Goal: Task Accomplishment & Management: Use online tool/utility

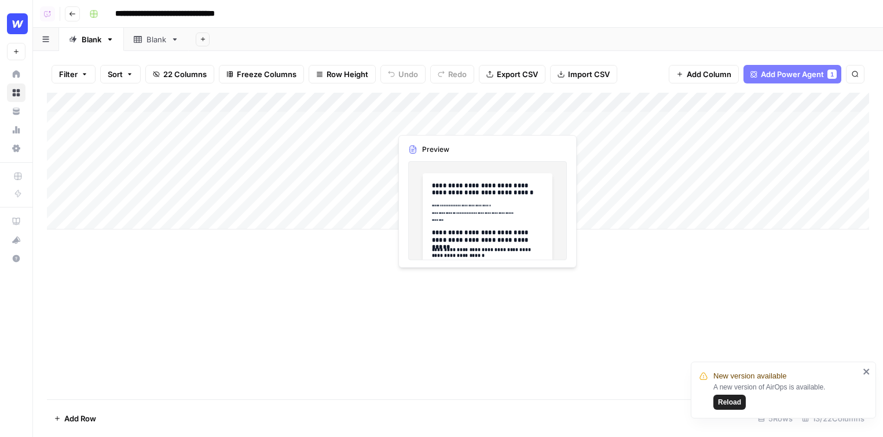
click at [441, 123] on div "Add Column" at bounding box center [458, 161] width 822 height 137
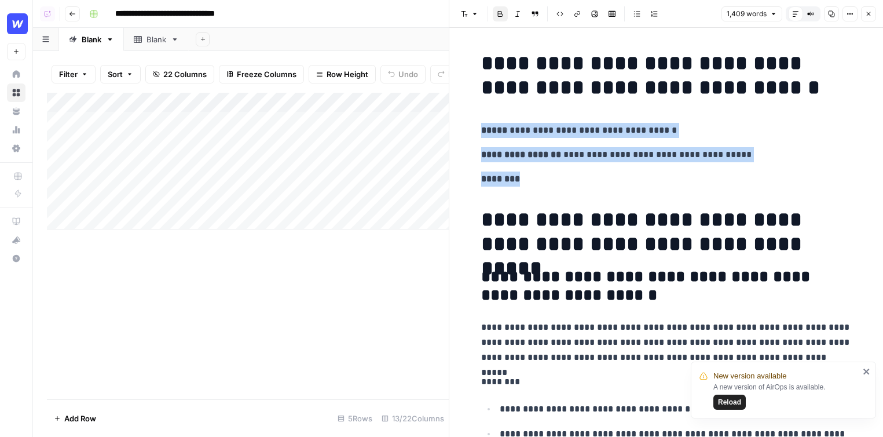
drag, startPoint x: 673, startPoint y: 186, endPoint x: 485, endPoint y: 118, distance: 200.5
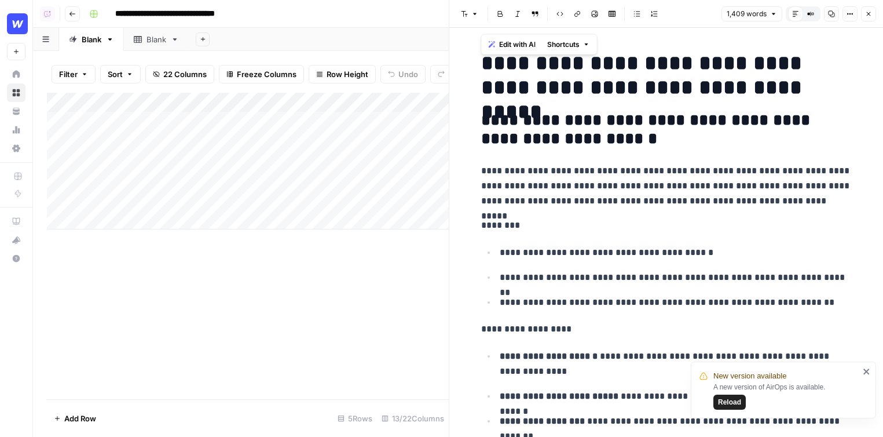
scroll to position [96, 0]
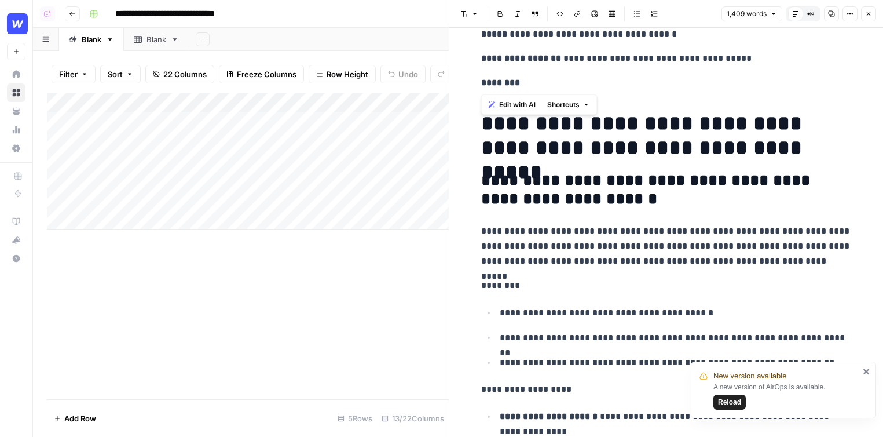
click at [512, 103] on span "Edit with AI" at bounding box center [517, 105] width 36 height 10
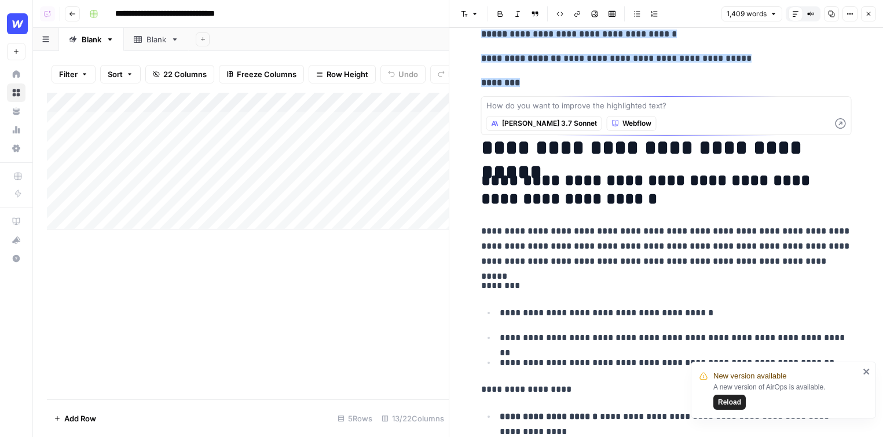
click at [719, 13] on icon "button" at bounding box center [869, 14] width 4 height 4
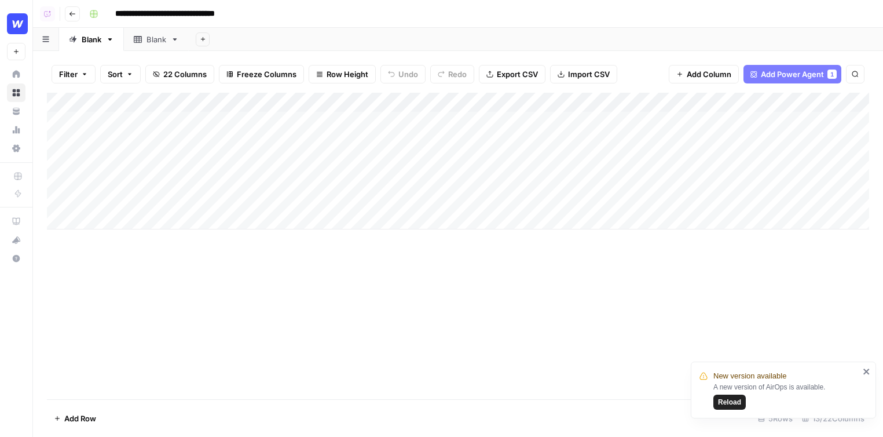
click at [719, 122] on div "Add Column" at bounding box center [458, 161] width 822 height 137
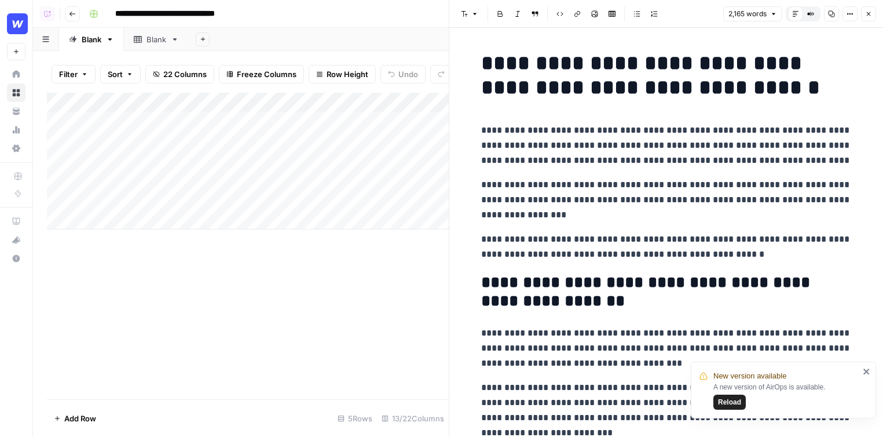
click at [719, 10] on icon "button" at bounding box center [868, 13] width 7 height 7
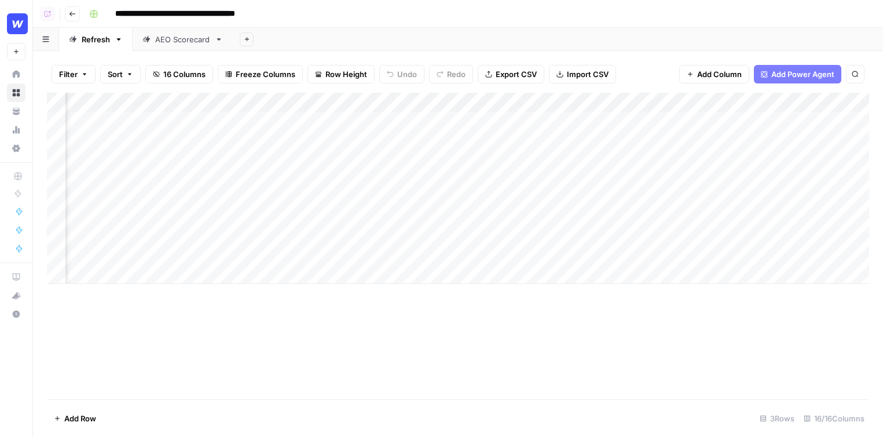
scroll to position [0, 515]
click at [515, 120] on div "Add Column" at bounding box center [458, 188] width 822 height 191
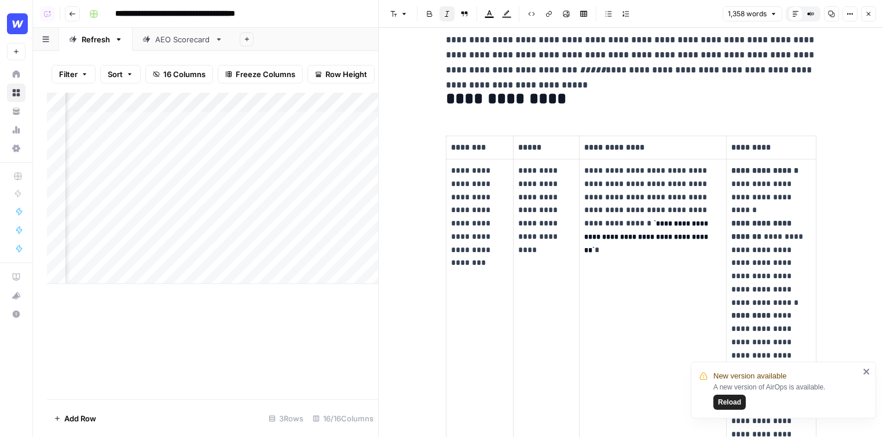
scroll to position [209, 0]
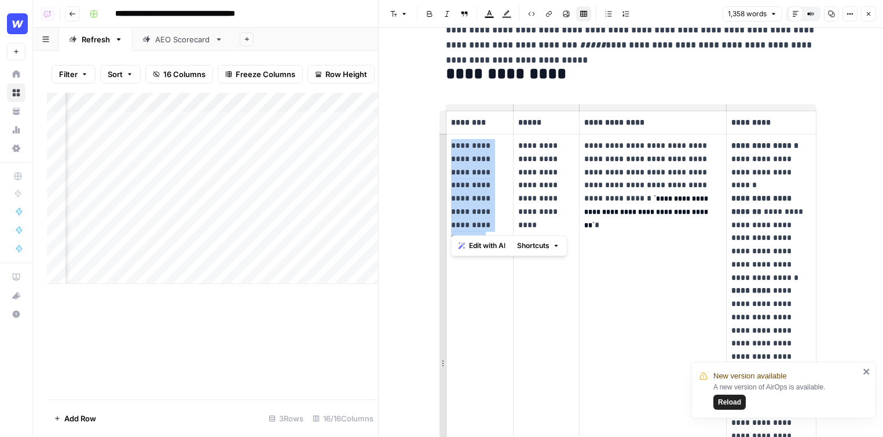
drag, startPoint x: 484, startPoint y: 230, endPoint x: 439, endPoint y: 141, distance: 99.9
click at [446, 141] on td "**********" at bounding box center [480, 363] width 68 height 458
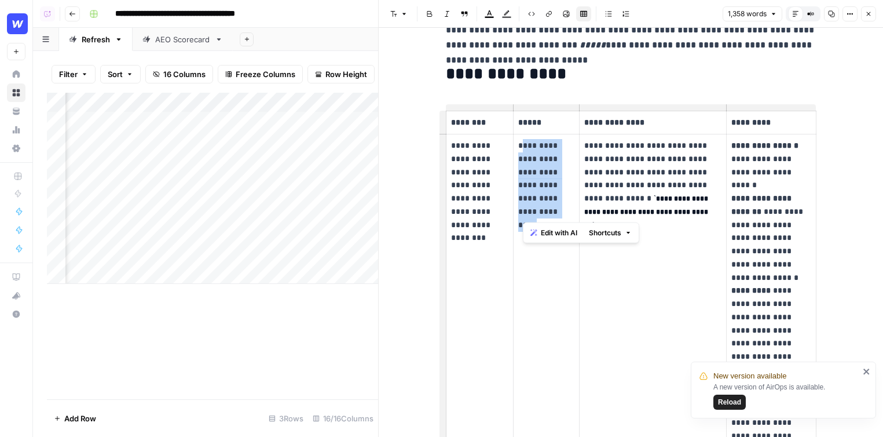
drag, startPoint x: 551, startPoint y: 210, endPoint x: 520, endPoint y: 146, distance: 70.2
click at [520, 146] on p "**********" at bounding box center [546, 178] width 56 height 79
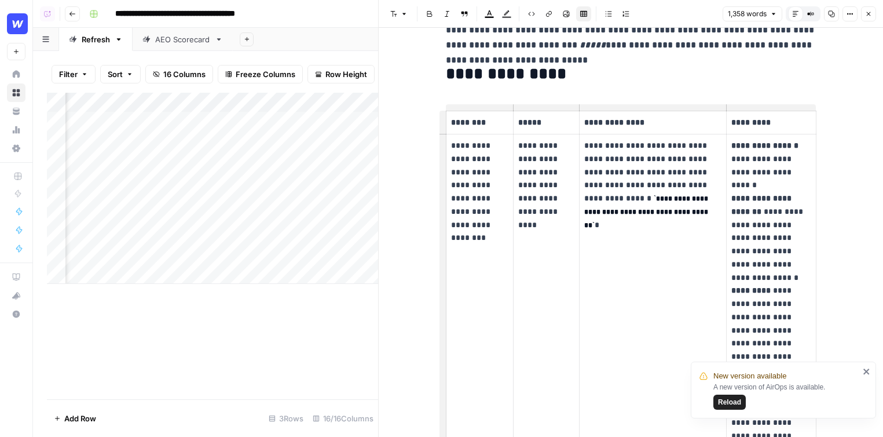
click at [541, 160] on p "**********" at bounding box center [546, 178] width 56 height 79
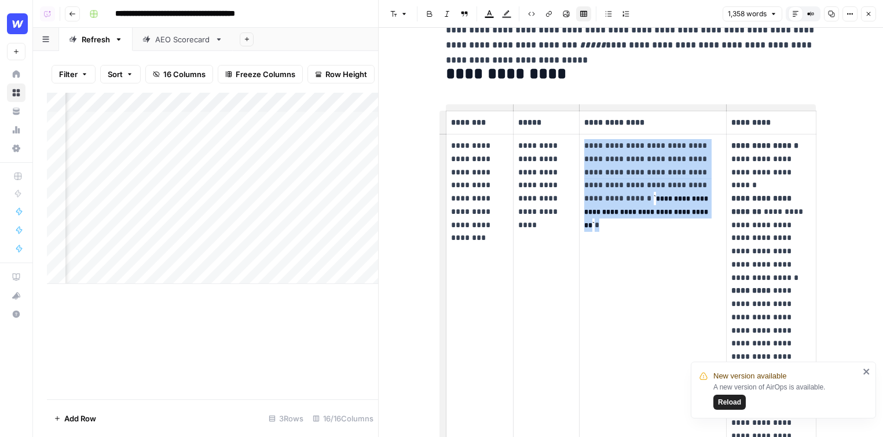
drag, startPoint x: 584, startPoint y: 142, endPoint x: 695, endPoint y: 222, distance: 136.6
click at [695, 222] on td "**********" at bounding box center [653, 363] width 148 height 458
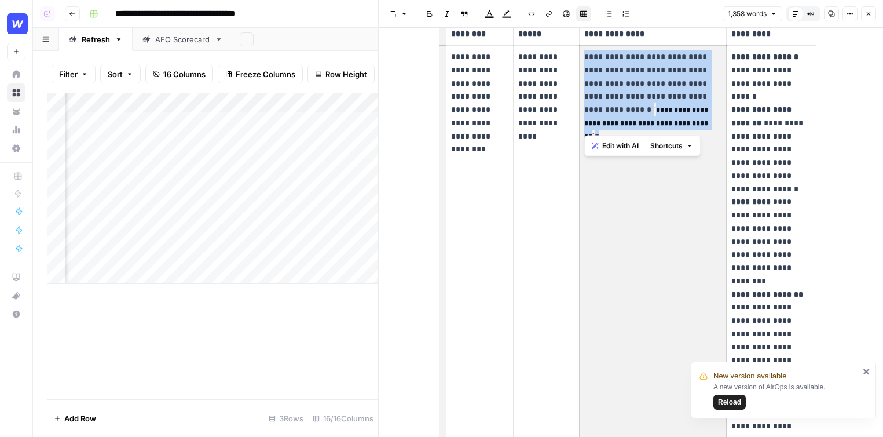
scroll to position [312, 0]
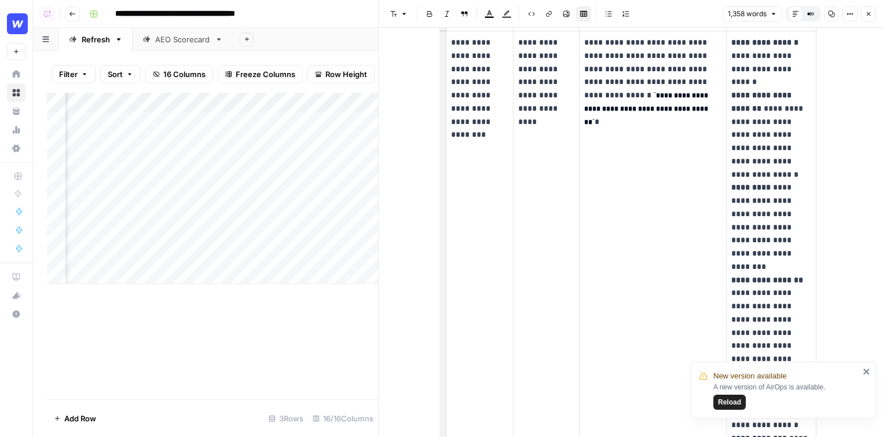
click at [719, 112] on p "**********" at bounding box center [770, 260] width 79 height 448
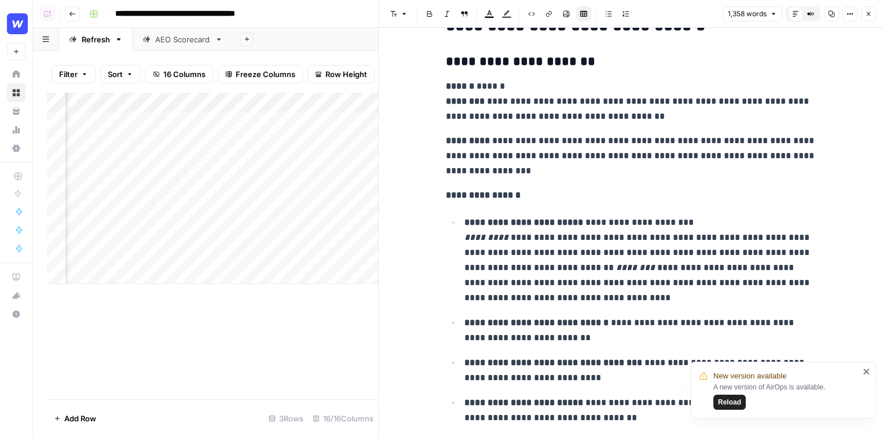
scroll to position [1903, 0]
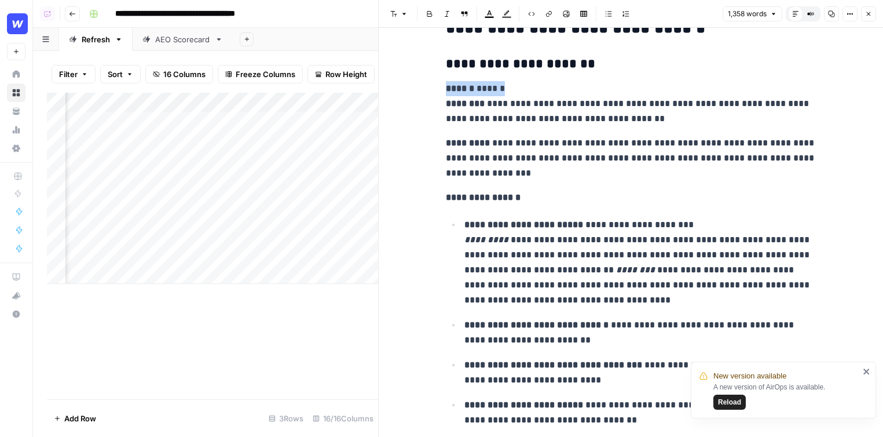
drag, startPoint x: 531, startPoint y: 91, endPoint x: 430, endPoint y: 90, distance: 100.7
click at [432, 90] on div "**********" at bounding box center [631, 282] width 504 height 4315
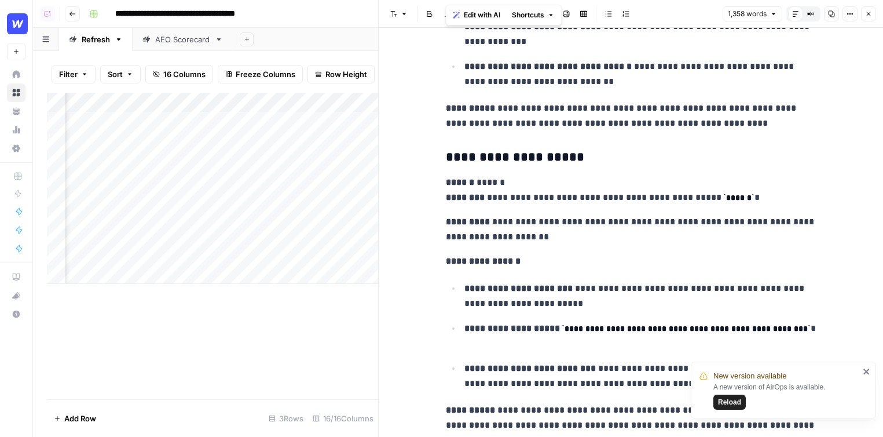
scroll to position [3907, 0]
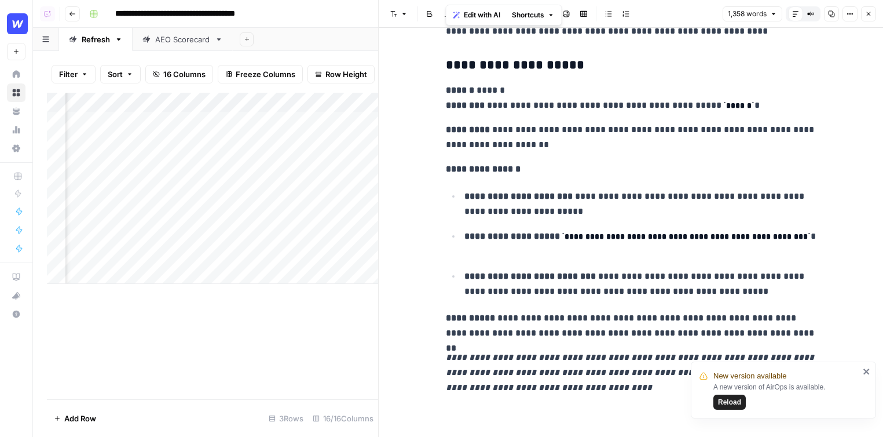
click at [719, 16] on icon "button" at bounding box center [868, 13] width 7 height 7
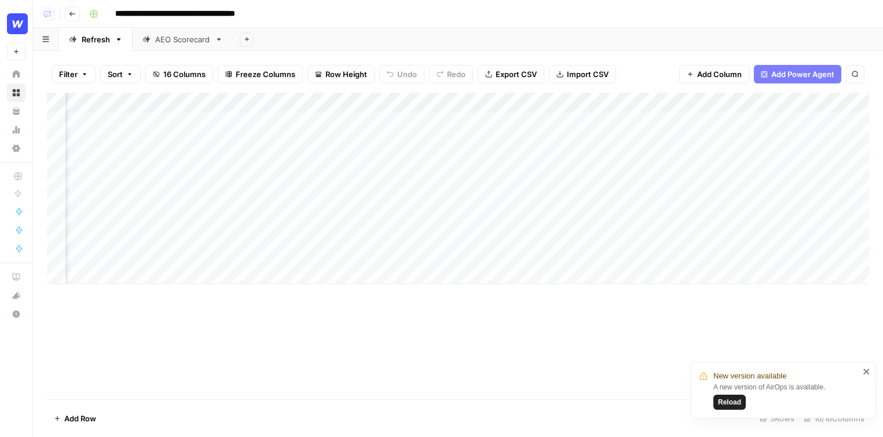
scroll to position [0, 756]
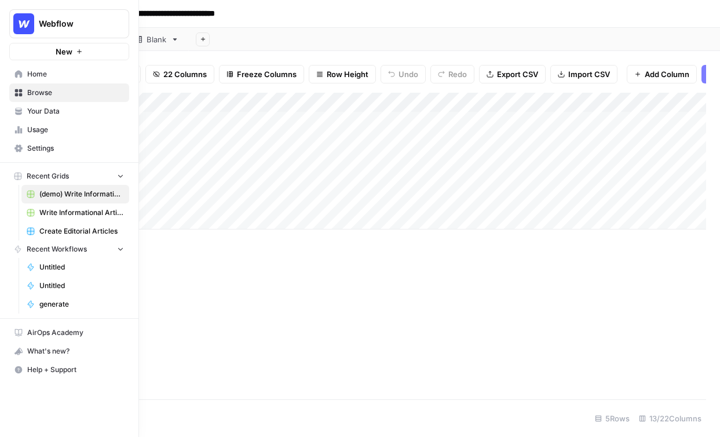
click at [50, 73] on span "Home" at bounding box center [75, 74] width 97 height 10
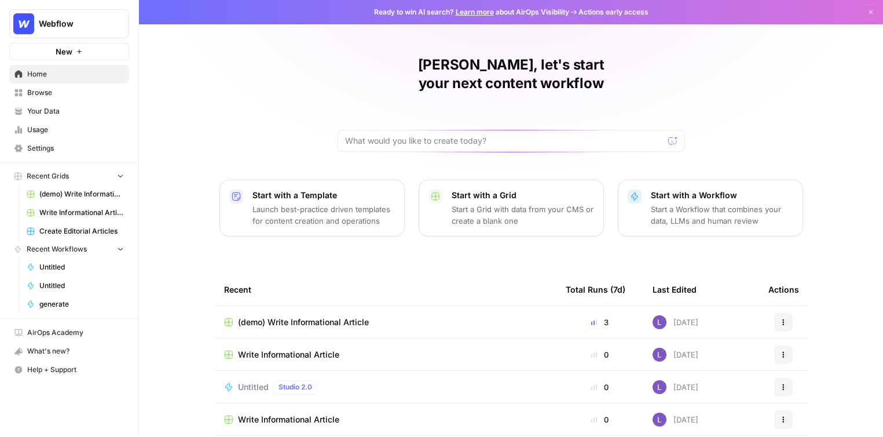
click at [61, 112] on span "Your Data" at bounding box center [75, 111] width 97 height 10
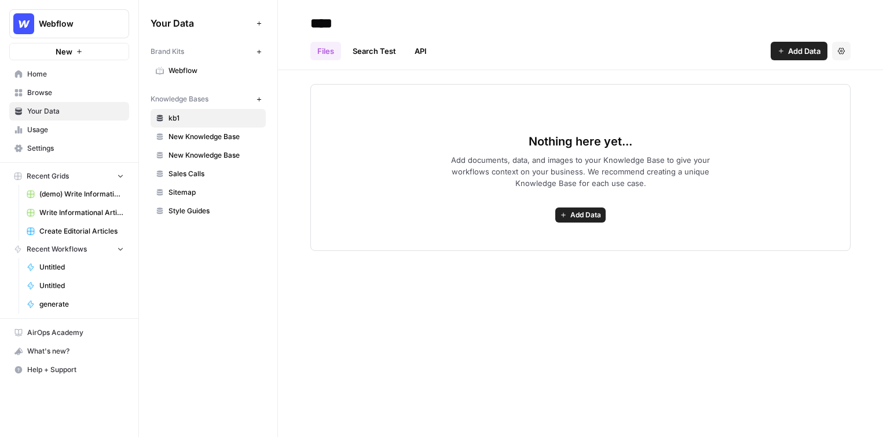
click at [203, 67] on span "Webflow" at bounding box center [214, 70] width 92 height 10
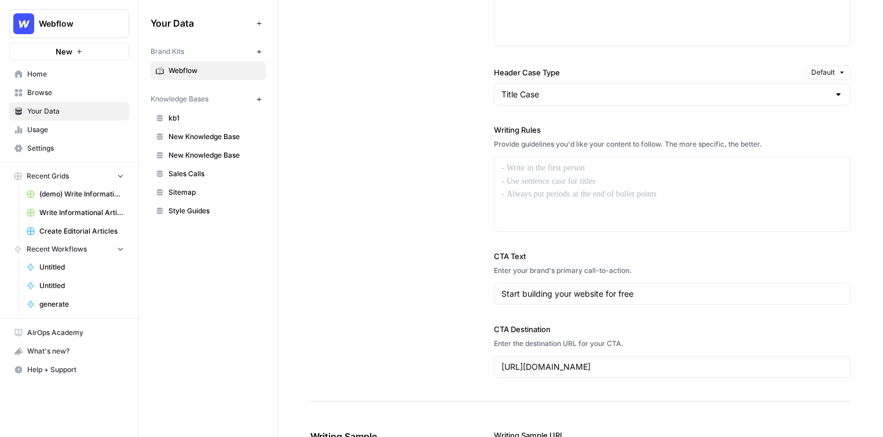
scroll to position [991, 0]
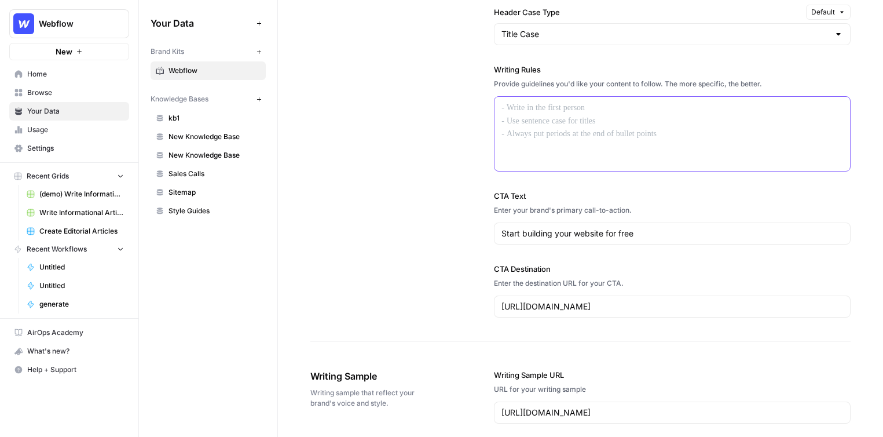
click at [625, 144] on div at bounding box center [671, 134] width 355 height 74
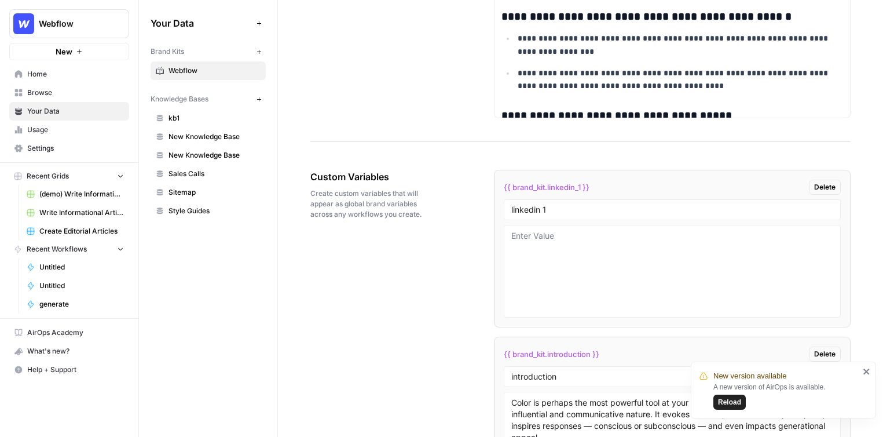
scroll to position [1791, 0]
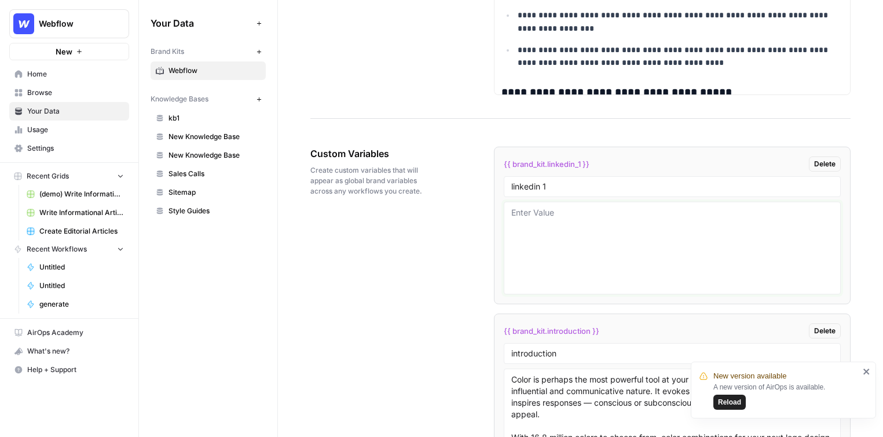
click at [569, 244] on textarea at bounding box center [672, 248] width 322 height 82
drag, startPoint x: 512, startPoint y: 211, endPoint x: 564, endPoint y: 288, distance: 93.0
click at [564, 288] on div at bounding box center [672, 247] width 337 height 93
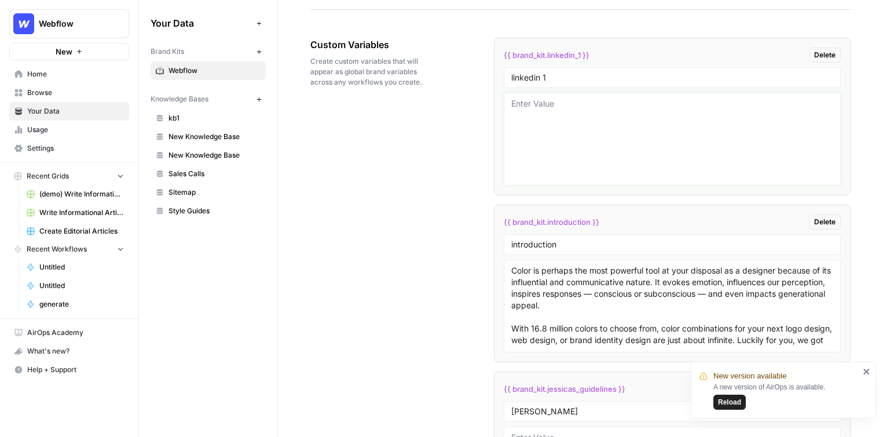
scroll to position [1908, 0]
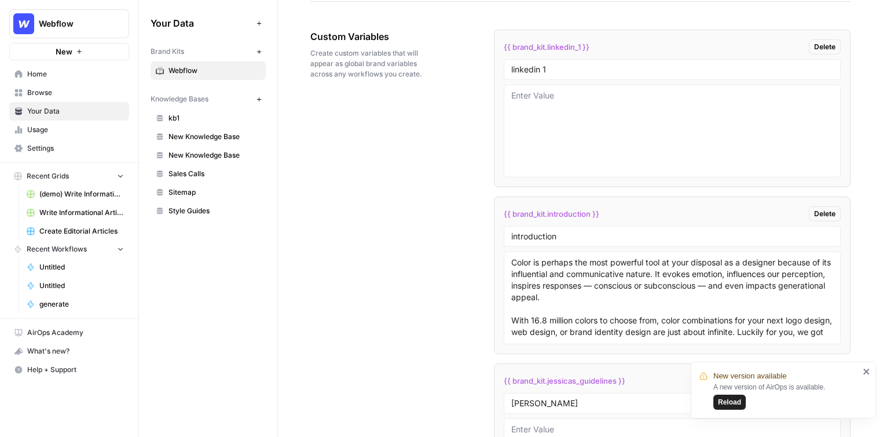
drag, startPoint x: 511, startPoint y: 262, endPoint x: 815, endPoint y: 342, distance: 314.1
click at [719, 342] on div "Color is perhaps the most powerful tool at your disposal as a designer because …" at bounding box center [672, 297] width 337 height 93
click at [719, 334] on textarea "Color is perhaps the most powerful tool at your disposal as a designer because …" at bounding box center [672, 297] width 322 height 82
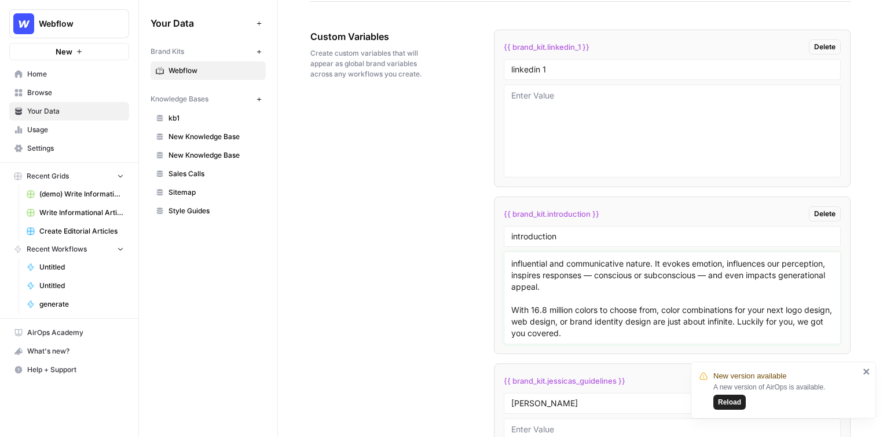
drag, startPoint x: 513, startPoint y: 261, endPoint x: 827, endPoint y: 350, distance: 326.9
click at [719, 351] on li "{{ brand_kit.introduction }} Delete introduction Color is perhaps the most powe…" at bounding box center [672, 274] width 357 height 157
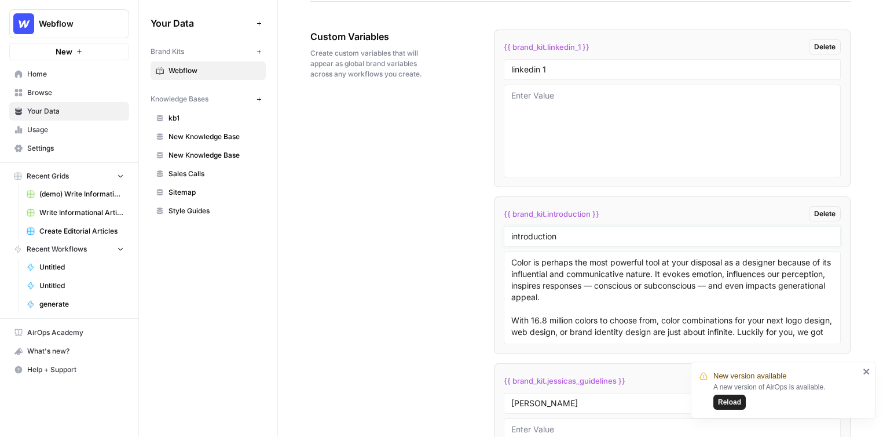
drag, startPoint x: 573, startPoint y: 232, endPoint x: 467, endPoint y: 226, distance: 106.1
click at [467, 226] on div "Custom Variables Create custom variables that will appear as global brand varia…" at bounding box center [580, 288] width 540 height 565
type input "landing page body"
drag, startPoint x: 568, startPoint y: 72, endPoint x: 485, endPoint y: 66, distance: 83.6
click at [487, 66] on div "Custom Variables Create custom variables that will appear as global brand varia…" at bounding box center [580, 288] width 540 height 565
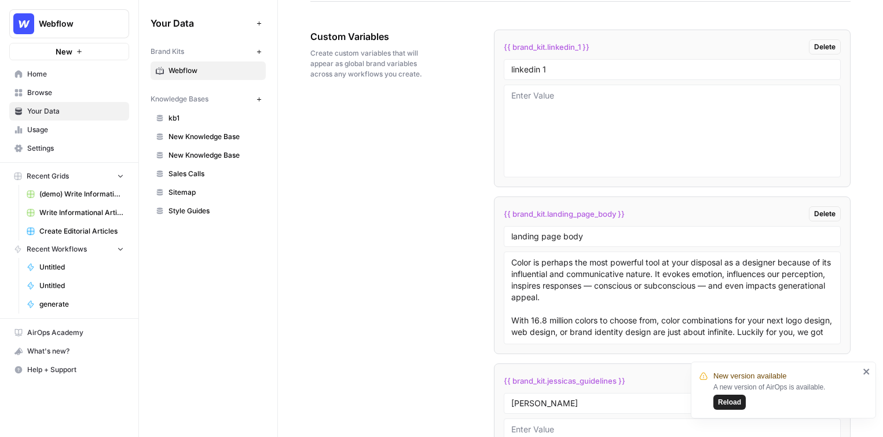
drag, startPoint x: 638, startPoint y: 211, endPoint x: 493, endPoint y: 212, distance: 145.3
click at [493, 212] on div "Custom Variables Create custom variables that will appear as global brand varia…" at bounding box center [580, 288] width 540 height 565
click at [394, 233] on div "Custom Variables Create custom variables that will appear as global brand varia…" at bounding box center [580, 288] width 540 height 565
click at [196, 120] on span "kb1" at bounding box center [214, 118] width 92 height 10
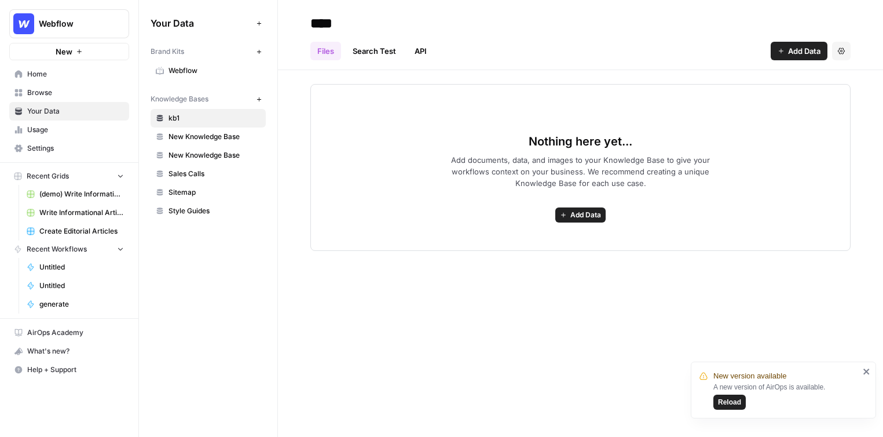
click at [573, 212] on span "Add Data" at bounding box center [585, 215] width 31 height 10
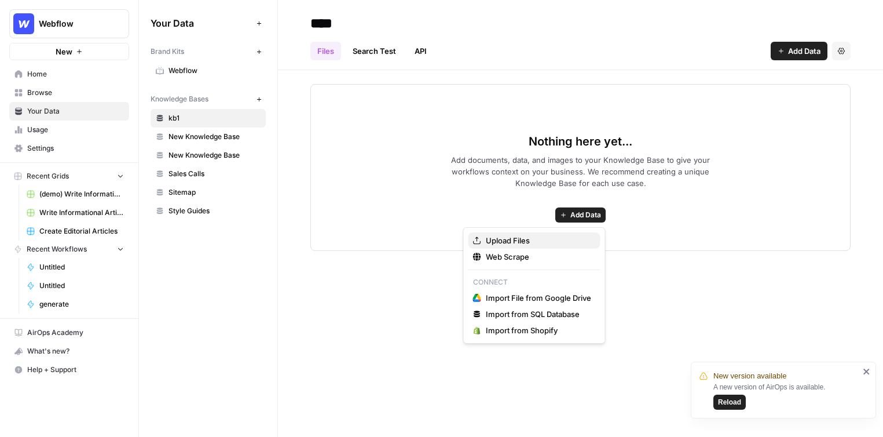
click at [517, 233] on button "Upload Files" at bounding box center [534, 240] width 132 height 16
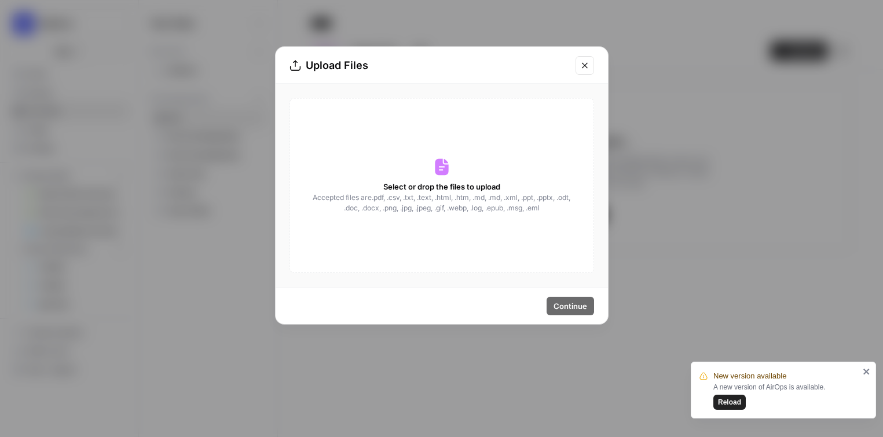
click at [587, 61] on icon "Close modal" at bounding box center [584, 65] width 9 height 9
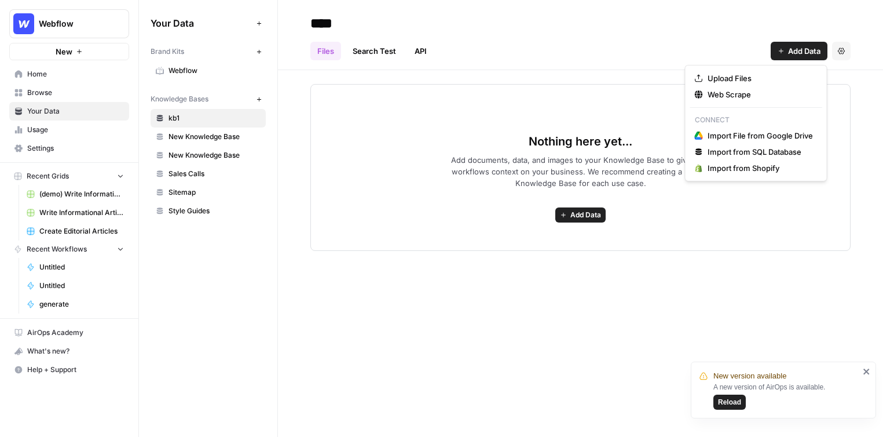
click at [719, 54] on span "Add Data" at bounding box center [804, 51] width 32 height 12
click at [719, 94] on span "Web Scrape" at bounding box center [759, 95] width 105 height 12
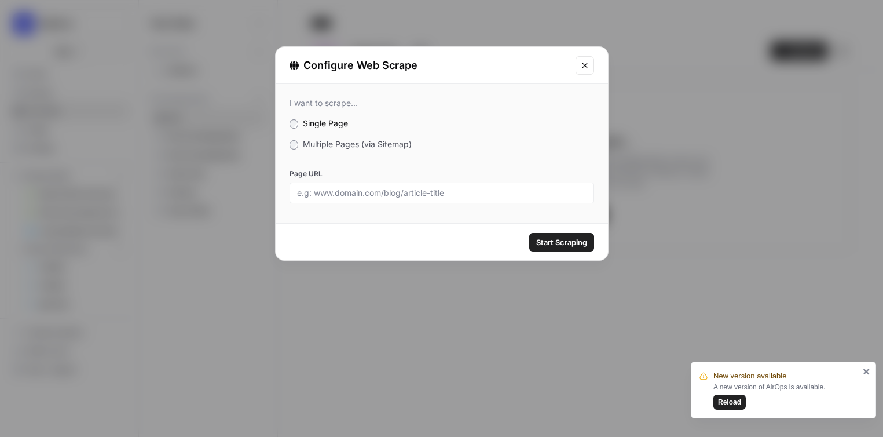
click at [310, 149] on label "Multiple Pages (via Sitemap)" at bounding box center [441, 144] width 305 height 12
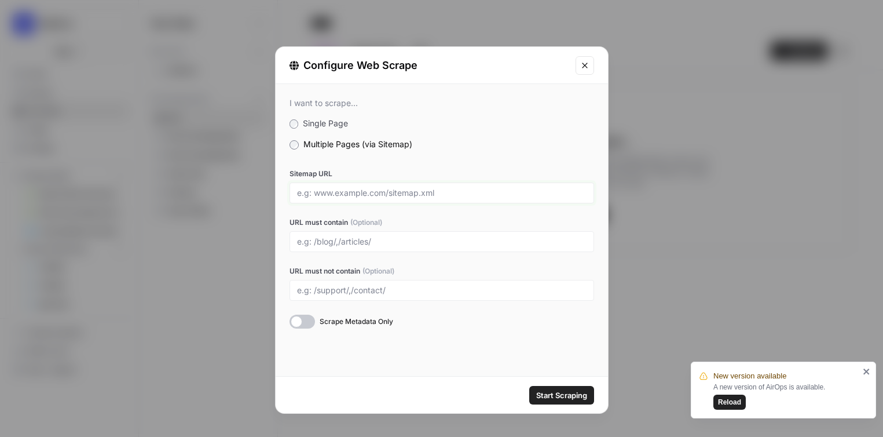
drag, startPoint x: 299, startPoint y: 193, endPoint x: 409, endPoint y: 190, distance: 110.0
click at [409, 190] on input "Sitemap URL" at bounding box center [441, 193] width 289 height 10
drag, startPoint x: 386, startPoint y: 193, endPoint x: 457, endPoint y: 193, distance: 71.8
click at [457, 193] on input "Sitemap URL" at bounding box center [441, 193] width 289 height 10
click at [583, 63] on icon "Close modal" at bounding box center [584, 65] width 9 height 9
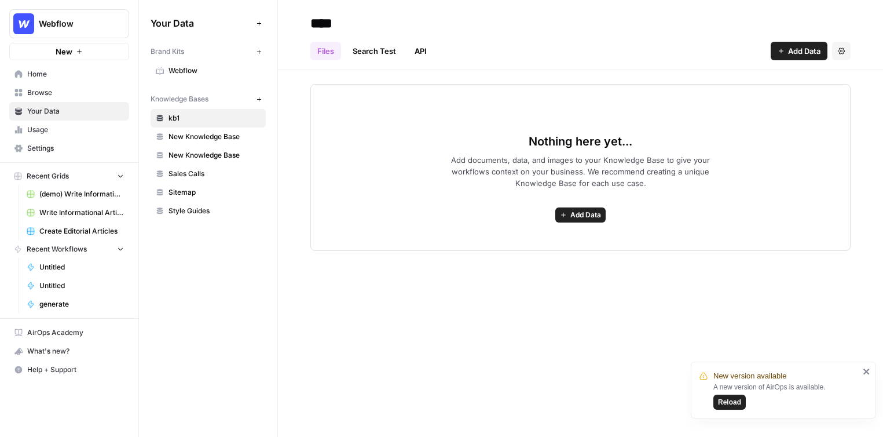
click at [209, 188] on span "Sitemap" at bounding box center [214, 192] width 92 height 10
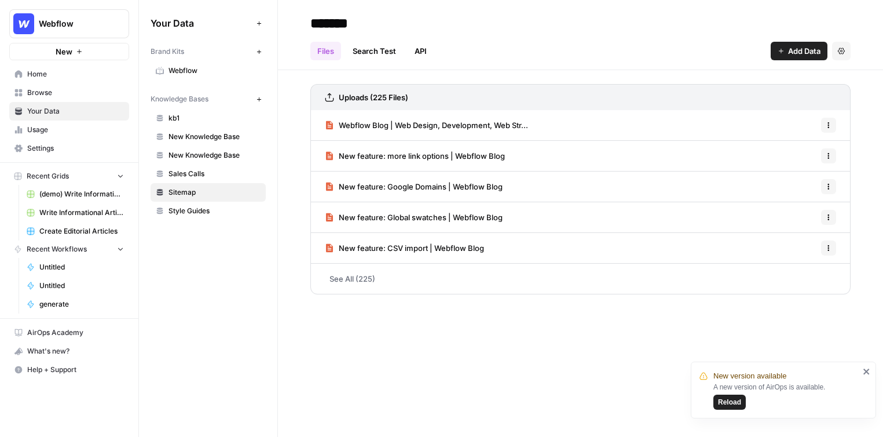
click at [358, 278] on link "See All (225)" at bounding box center [580, 278] width 540 height 30
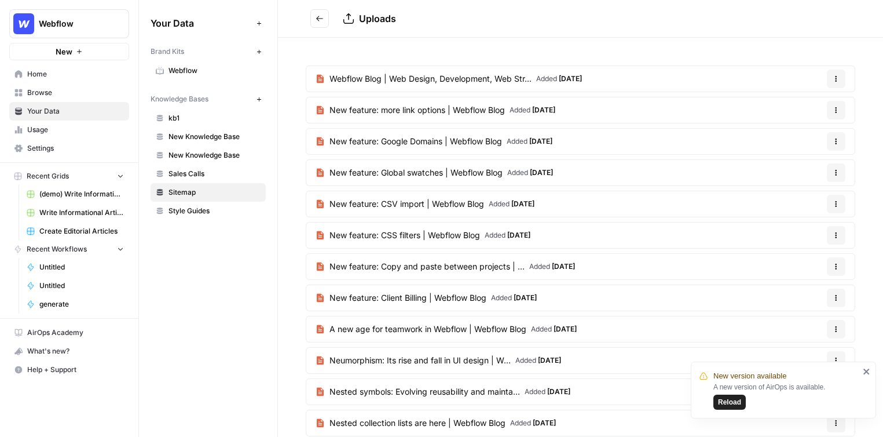
click at [325, 23] on button "Go back" at bounding box center [319, 18] width 19 height 19
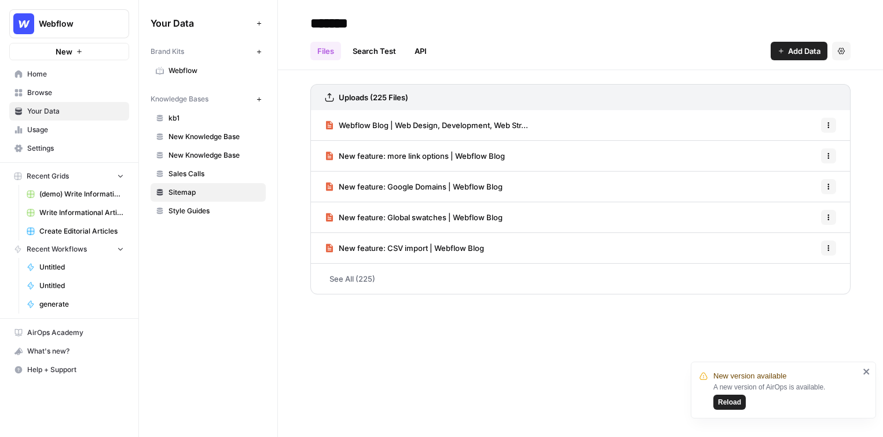
click at [719, 49] on span "Add Data" at bounding box center [804, 51] width 32 height 12
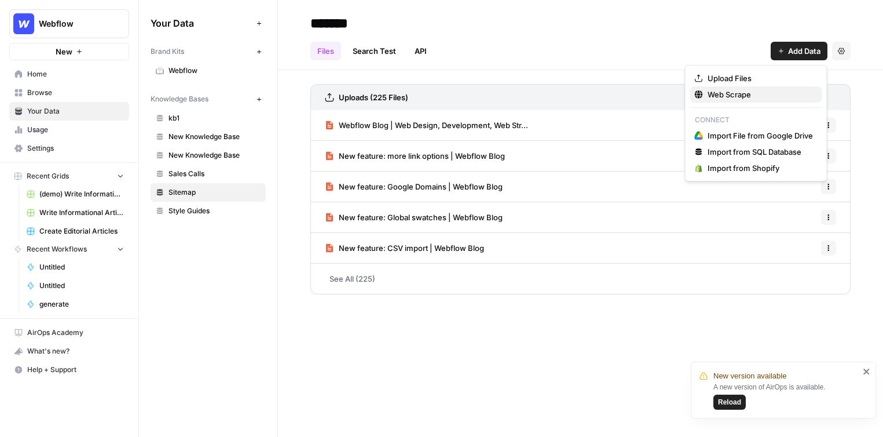
click at [719, 98] on span "Web Scrape" at bounding box center [759, 95] width 105 height 12
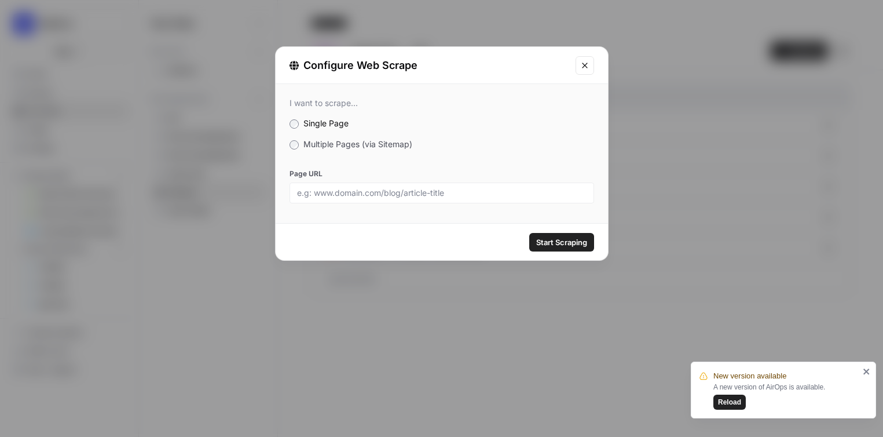
click at [365, 138] on label "Multiple Pages (via Sitemap)" at bounding box center [441, 144] width 305 height 12
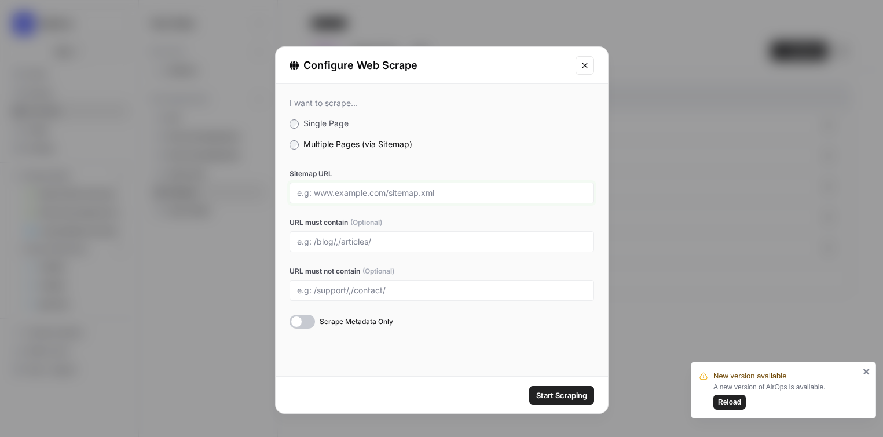
drag, startPoint x: 311, startPoint y: 190, endPoint x: 486, endPoint y: 190, distance: 175.4
click at [486, 190] on input "Sitemap URL" at bounding box center [441, 193] width 289 height 10
click at [300, 249] on div at bounding box center [441, 241] width 305 height 21
click at [305, 247] on div at bounding box center [441, 241] width 305 height 21
click at [332, 244] on input "URL must contain (Optional)" at bounding box center [441, 241] width 289 height 10
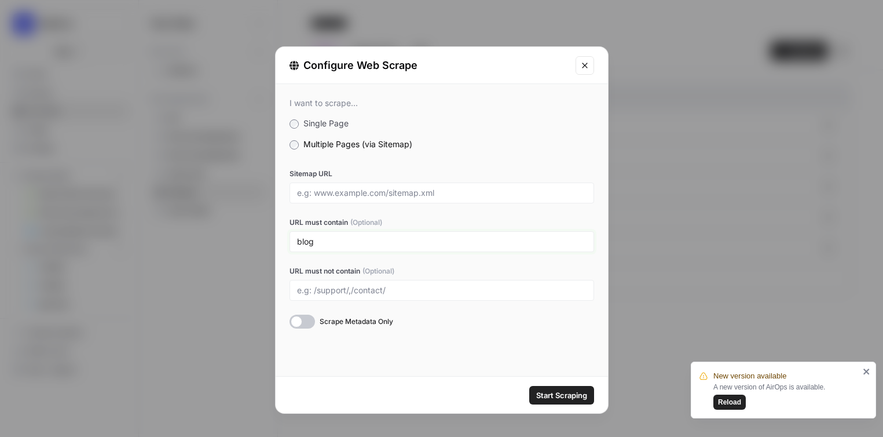
type input "blogs"
click at [303, 243] on input "blogs" at bounding box center [441, 241] width 289 height 10
click at [591, 63] on button "Close modal" at bounding box center [584, 65] width 19 height 19
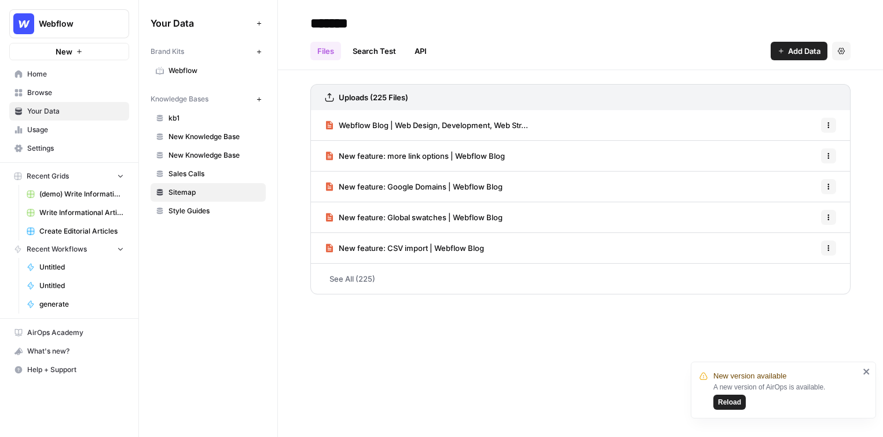
click at [90, 94] on span "Browse" at bounding box center [75, 92] width 97 height 10
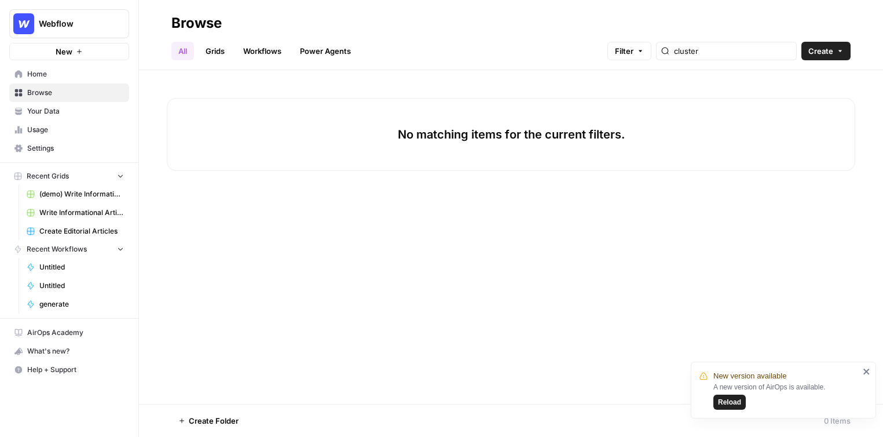
click at [218, 49] on link "Grids" at bounding box center [215, 51] width 33 height 19
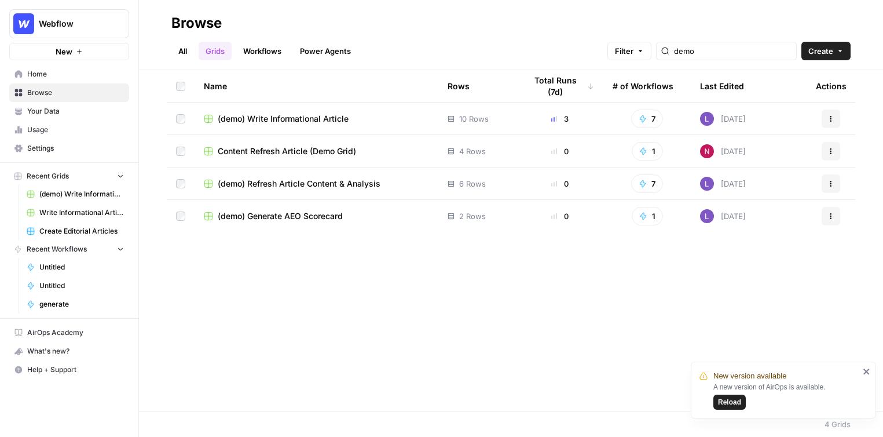
click at [719, 57] on button "Create" at bounding box center [825, 51] width 49 height 19
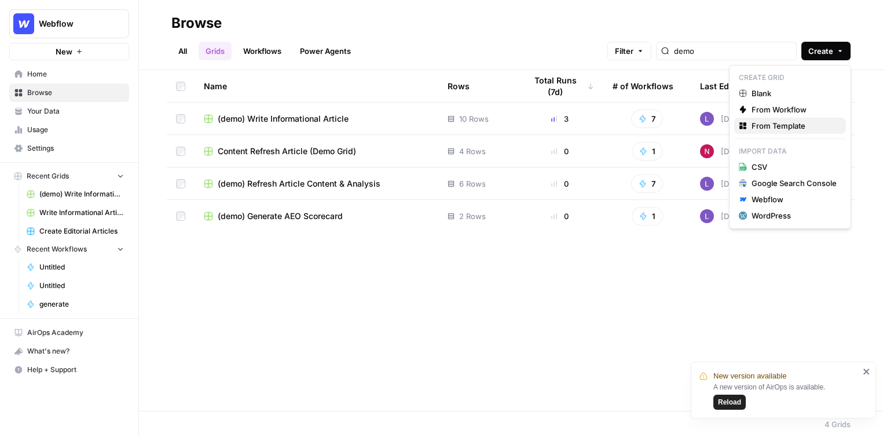
click at [719, 127] on span "From Template" at bounding box center [793, 126] width 85 height 12
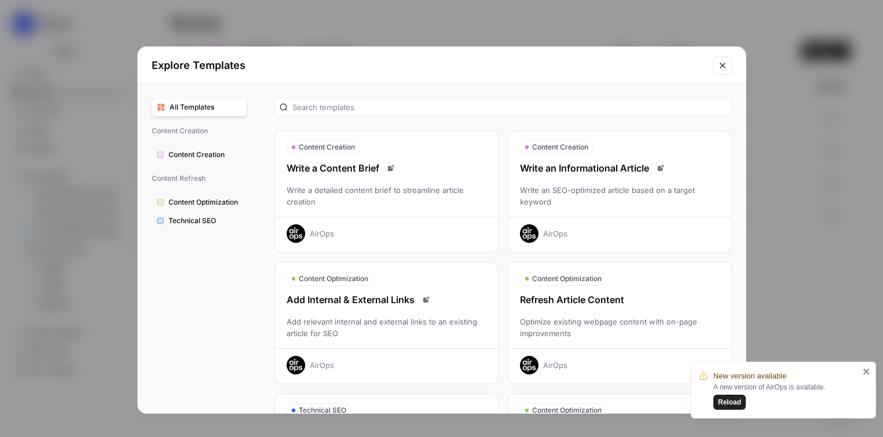
click at [625, 186] on div "Write an SEO-optimized article based on a target keyword" at bounding box center [619, 195] width 223 height 23
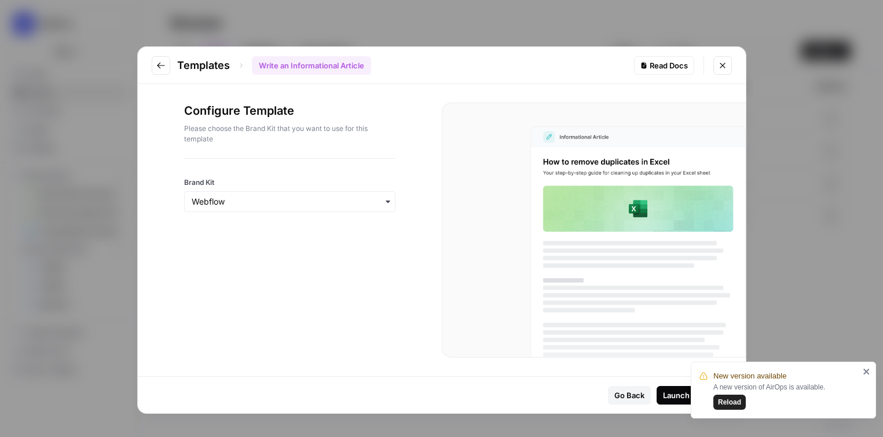
click at [160, 71] on button "Go to previous step" at bounding box center [161, 65] width 19 height 19
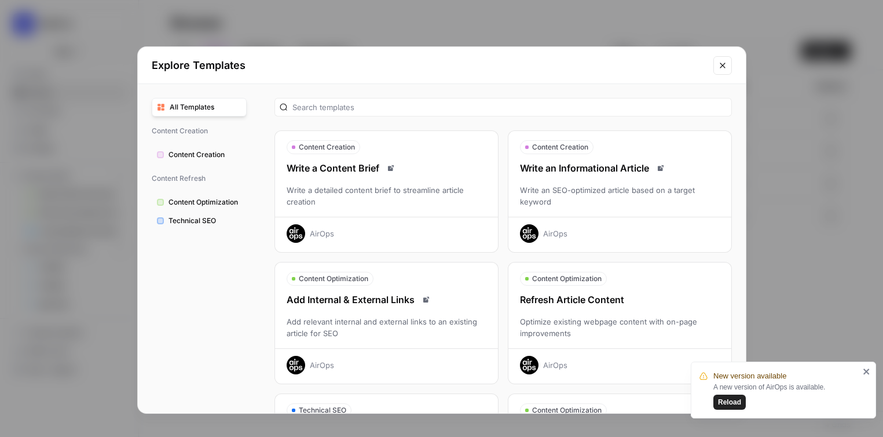
click at [573, 318] on div "Optimize existing webpage content with on-page improvements" at bounding box center [619, 327] width 223 height 23
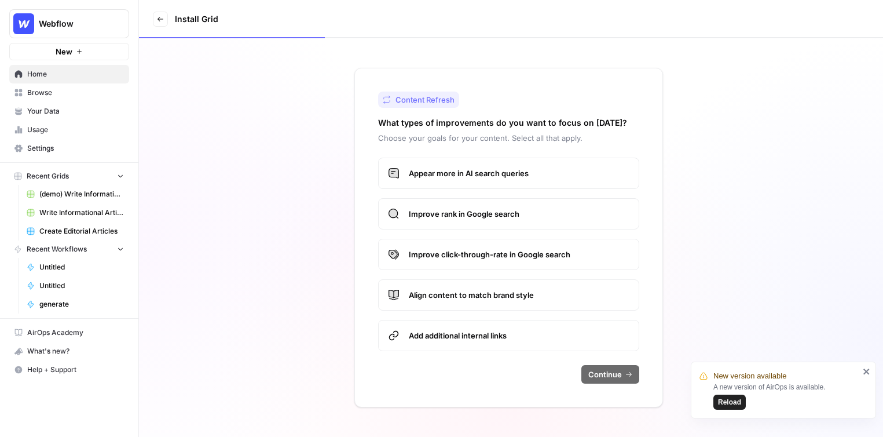
click at [160, 16] on icon at bounding box center [160, 19] width 7 height 7
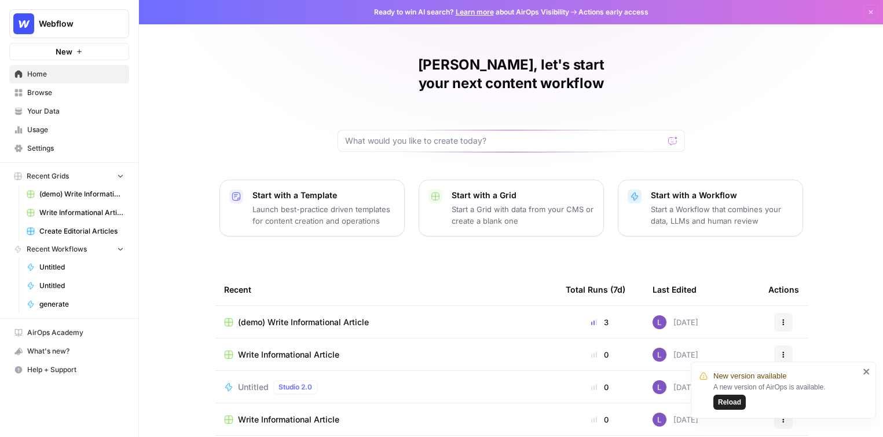
click at [85, 100] on link "Browse" at bounding box center [69, 92] width 120 height 19
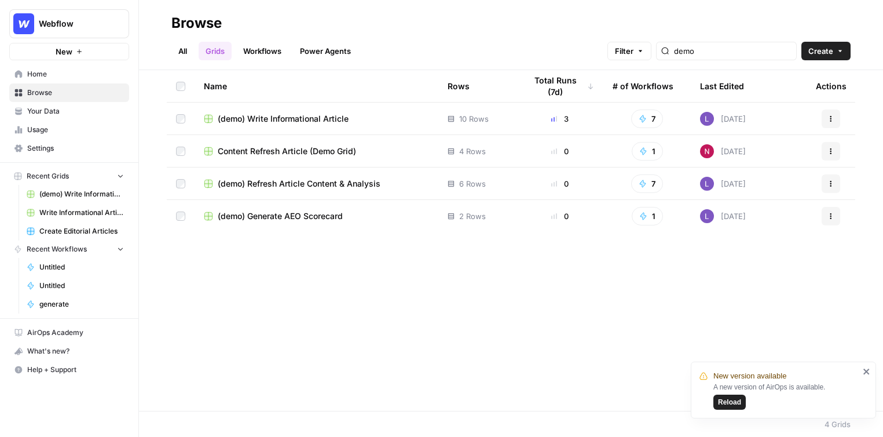
click at [719, 53] on span "Create" at bounding box center [820, 51] width 25 height 12
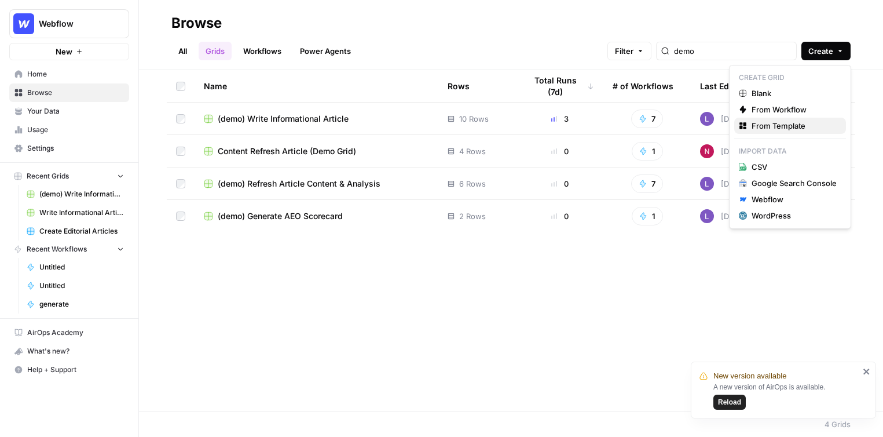
click at [719, 129] on span "From Template" at bounding box center [793, 126] width 85 height 12
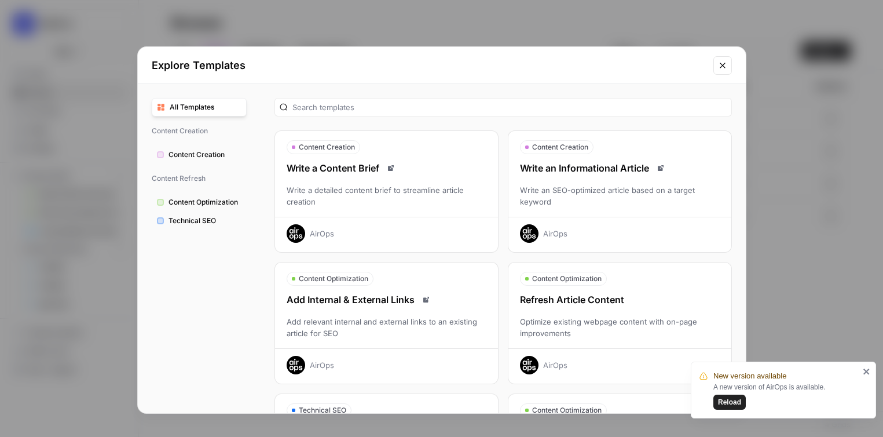
click at [608, 325] on div "Optimize existing webpage content with on-page improvements" at bounding box center [619, 327] width 223 height 23
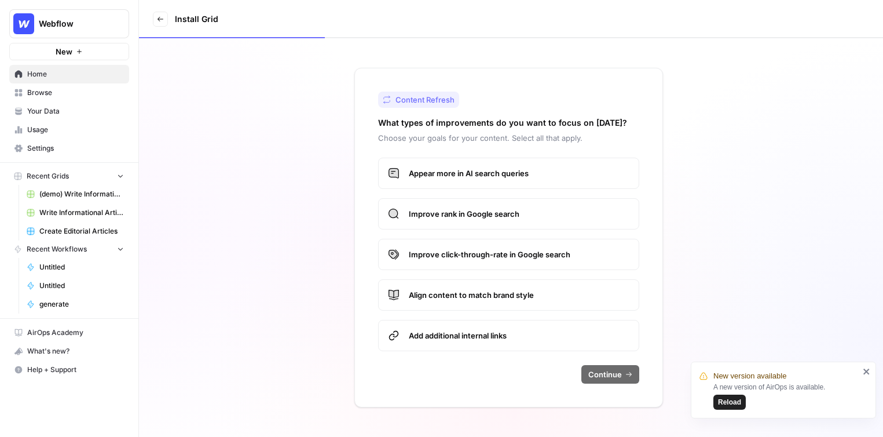
click at [552, 178] on span "Appear more in AI search queries" at bounding box center [519, 173] width 221 height 12
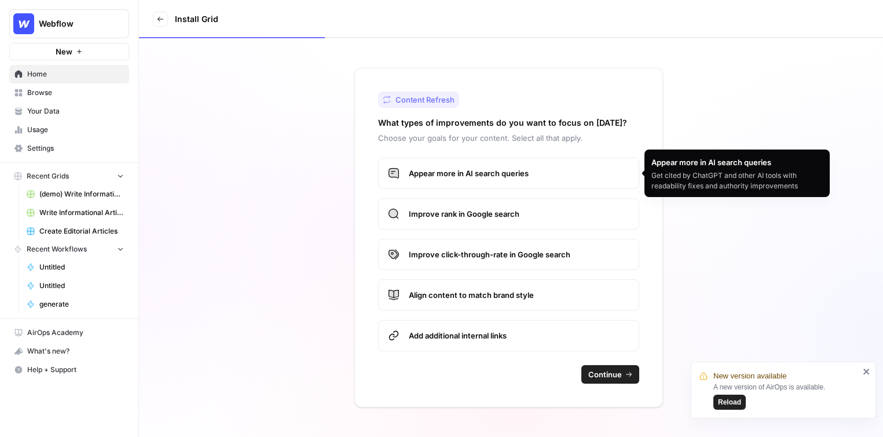
click at [615, 373] on span "Continue" at bounding box center [605, 374] width 34 height 12
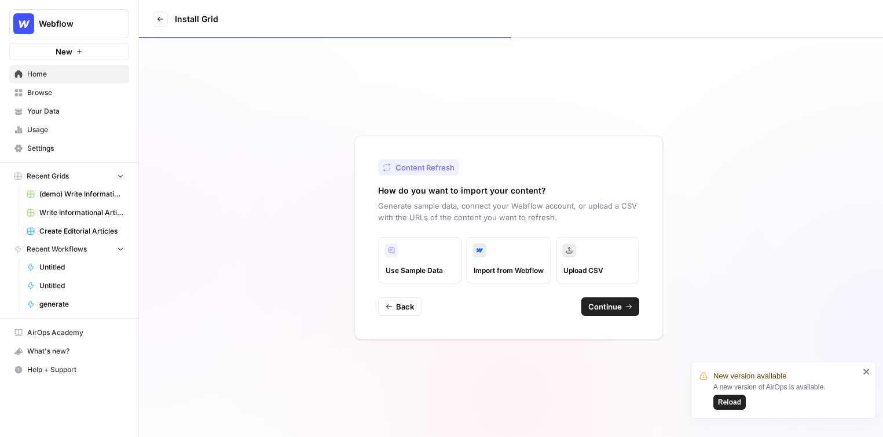
click at [606, 309] on span "Continue" at bounding box center [605, 306] width 34 height 12
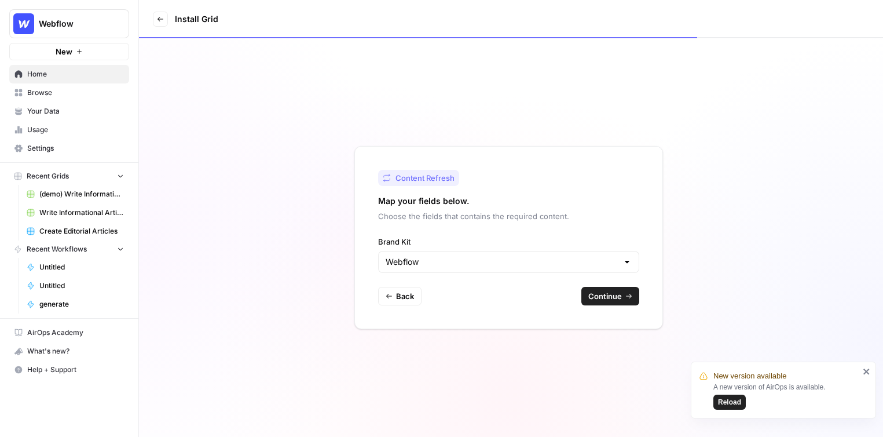
click at [618, 295] on span "Continue" at bounding box center [605, 296] width 34 height 12
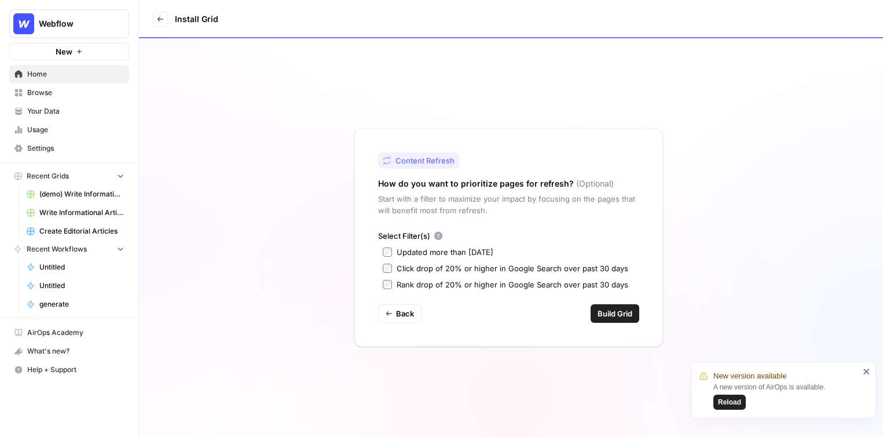
click at [610, 314] on span "Build Grid" at bounding box center [614, 313] width 35 height 12
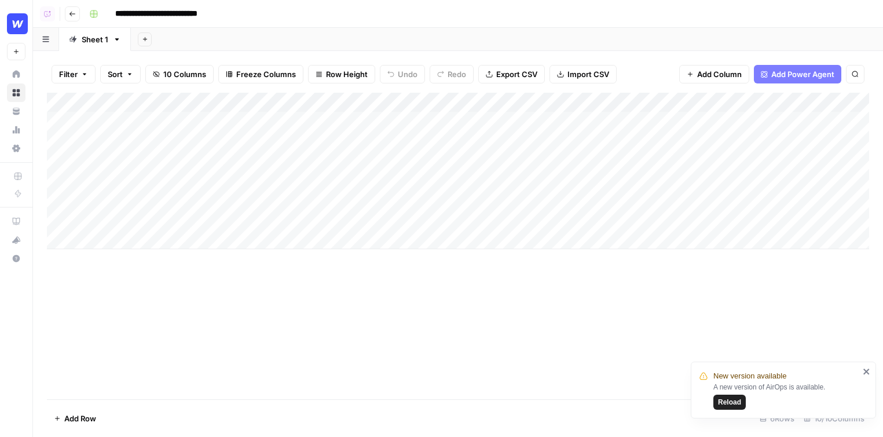
click at [250, 105] on div "Add Column" at bounding box center [458, 171] width 822 height 156
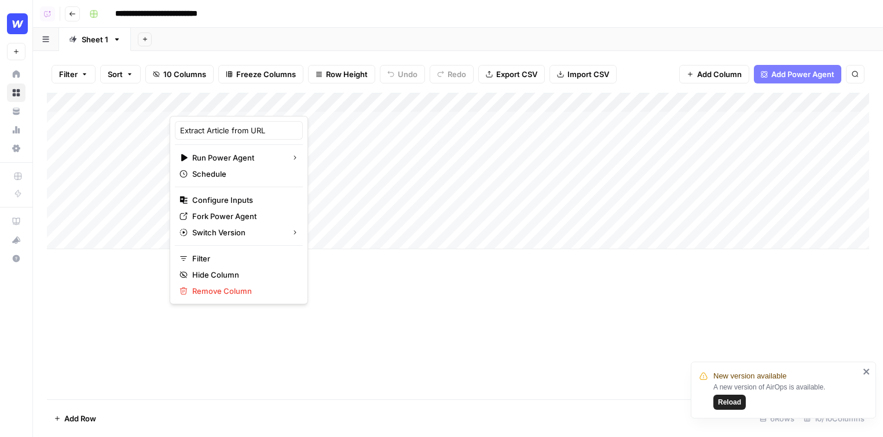
click at [336, 28] on div "Add Sheet" at bounding box center [507, 39] width 752 height 23
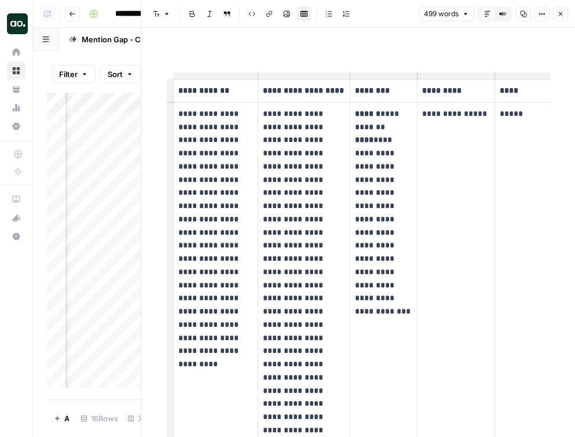
click at [564, 17] on button "Close" at bounding box center [560, 13] width 15 height 15
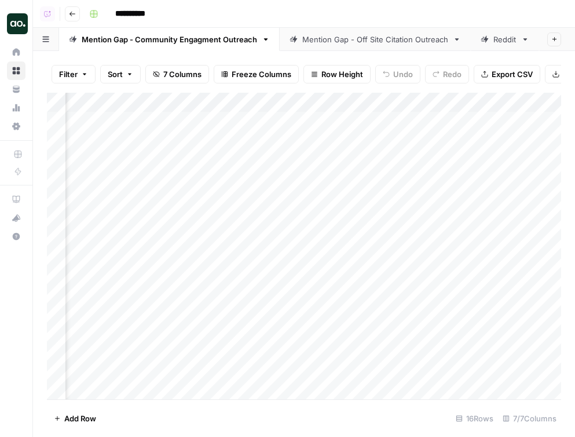
click at [321, 38] on div "Mention Gap - Off Site Citation Outreach" at bounding box center [375, 40] width 146 height 12
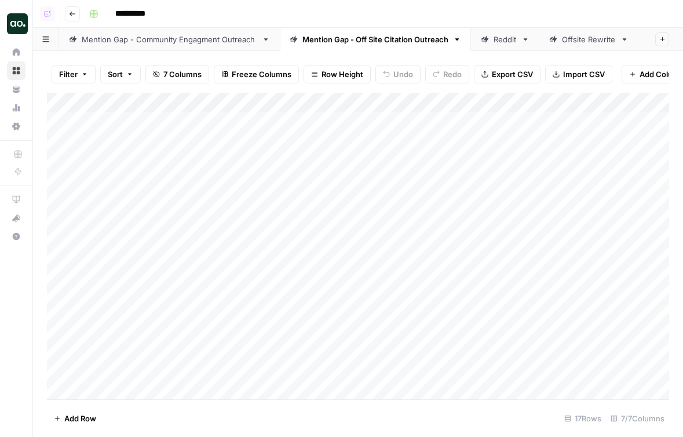
click at [492, 41] on div "Reddit" at bounding box center [499, 40] width 36 height 12
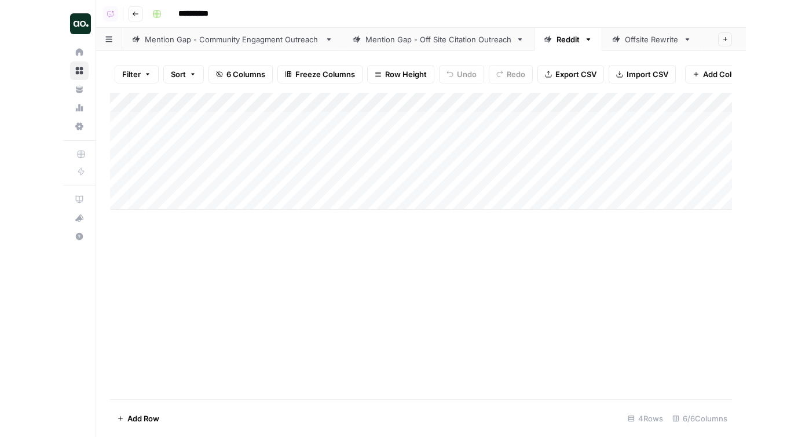
scroll to position [0, 87]
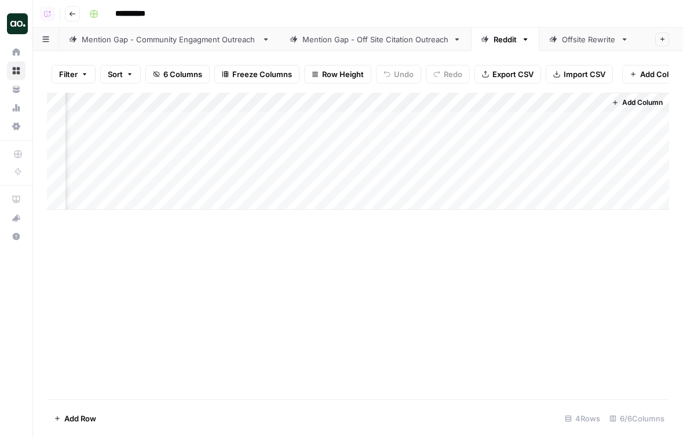
click at [384, 46] on link "Mention Gap - Off Site Citation Outreach" at bounding box center [375, 39] width 191 height 23
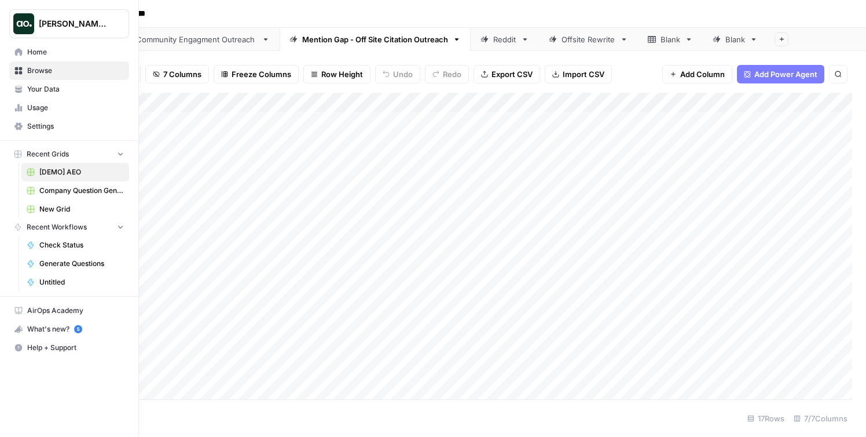
drag, startPoint x: 2, startPoint y: 149, endPoint x: 10, endPoint y: 149, distance: 8.1
click at [10, 149] on nav "Recent Grids [DEMO] AEO Company Question Generation New Grid" at bounding box center [69, 181] width 138 height 73
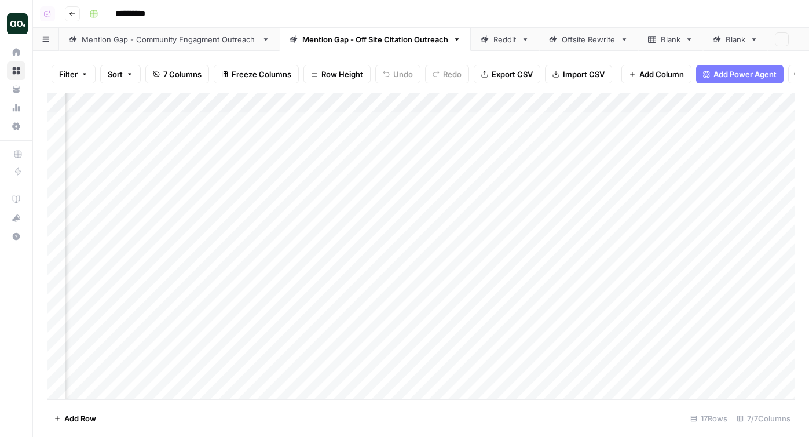
scroll to position [2, 261]
click at [705, 119] on div "Add Column" at bounding box center [421, 246] width 748 height 306
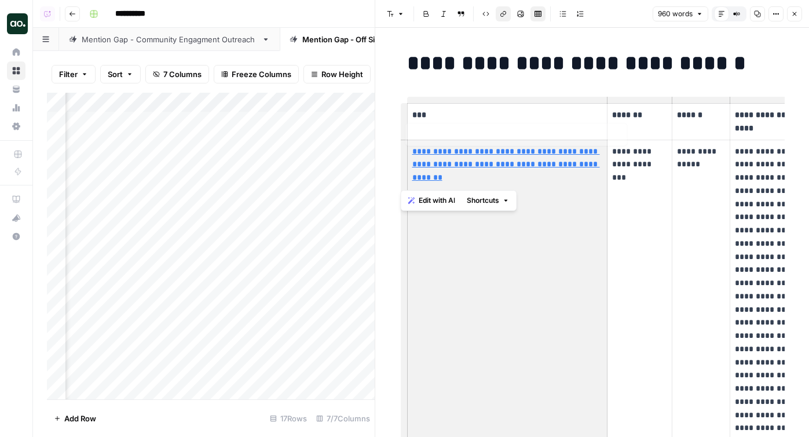
drag, startPoint x: 500, startPoint y: 184, endPoint x: 409, endPoint y: 146, distance: 97.8
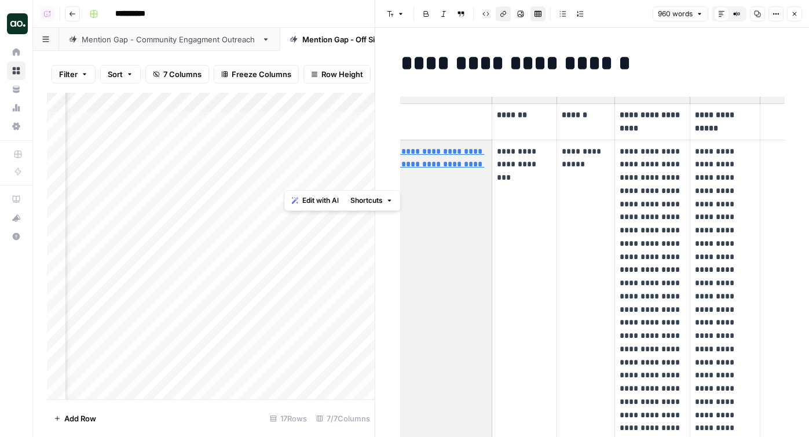
scroll to position [0, 116]
click at [509, 241] on td "**********" at bounding box center [523, 428] width 64 height 576
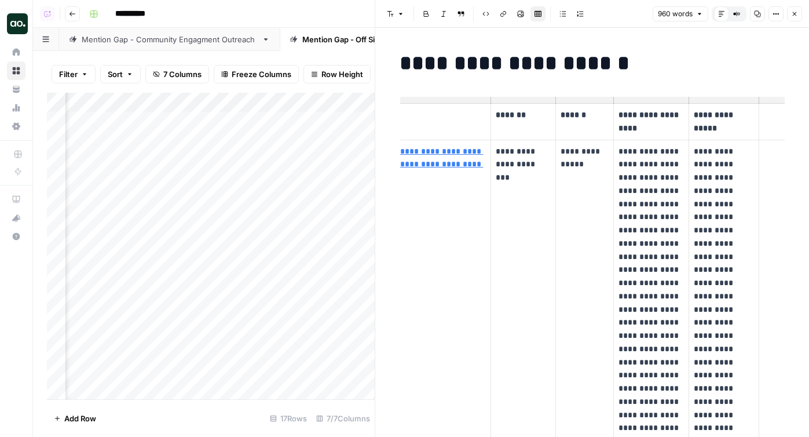
scroll to position [0, 149]
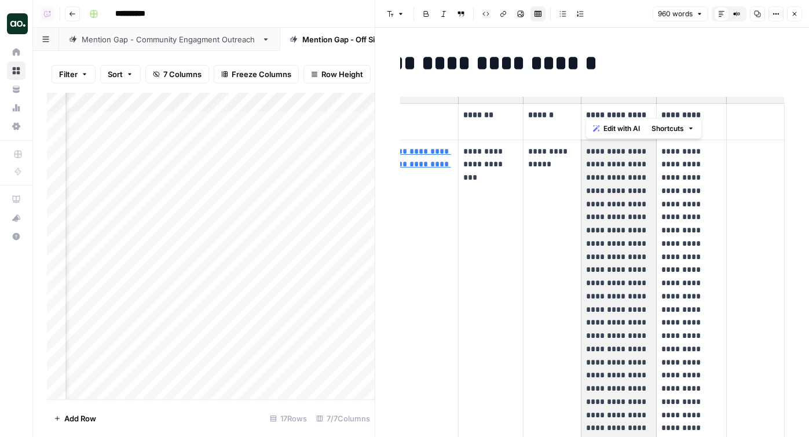
drag, startPoint x: 586, startPoint y: 152, endPoint x: 613, endPoint y: 339, distance: 188.8
click at [613, 340] on p "**********" at bounding box center [618, 428] width 65 height 566
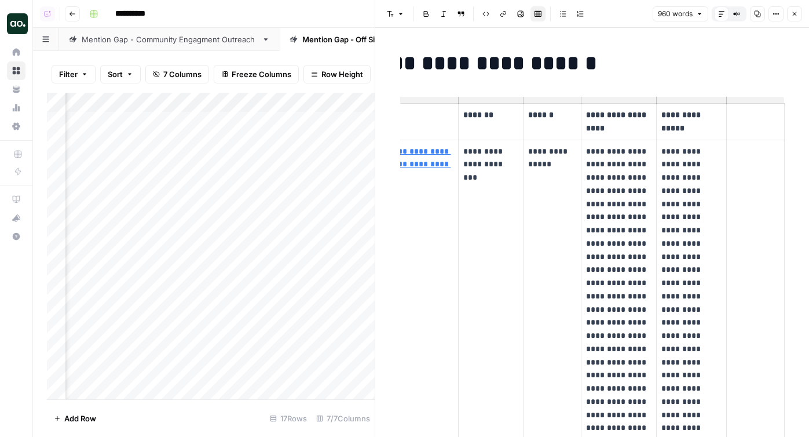
drag, startPoint x: 691, startPoint y: 163, endPoint x: 691, endPoint y: 283, distance: 119.8
click at [691, 283] on p "**********" at bounding box center [691, 415] width 60 height 540
click at [762, 293] on td at bounding box center [755, 428] width 58 height 576
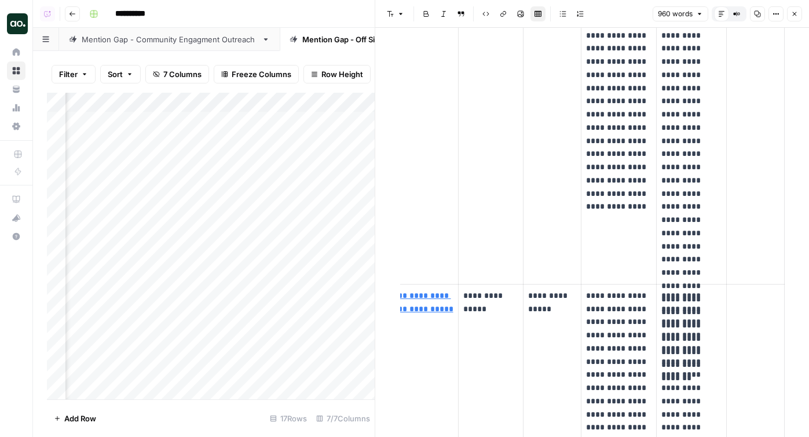
scroll to position [0, 0]
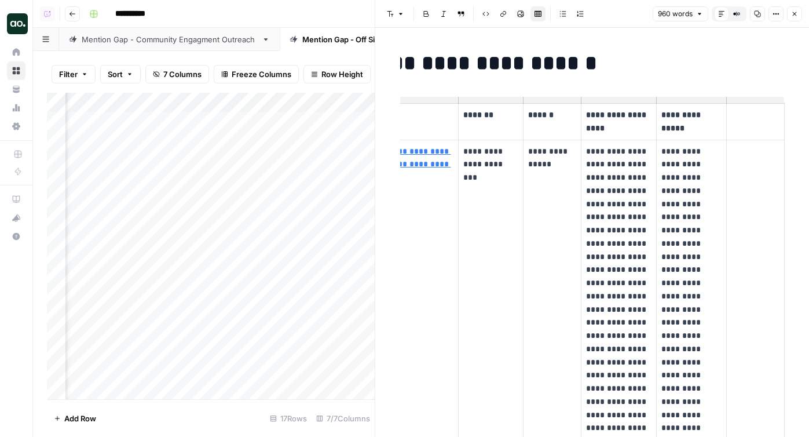
click at [161, 47] on link "Mention Gap - Community Engagment Outreach" at bounding box center [169, 39] width 221 height 23
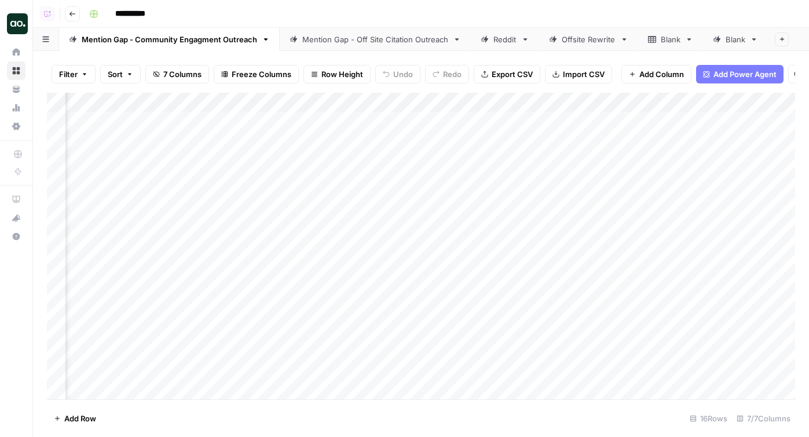
scroll to position [0, 934]
click at [719, 120] on div "Add Column" at bounding box center [421, 246] width 748 height 306
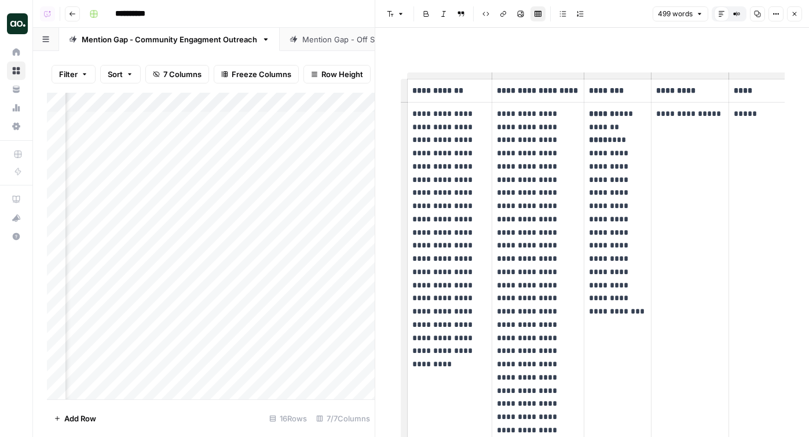
scroll to position [0, 60]
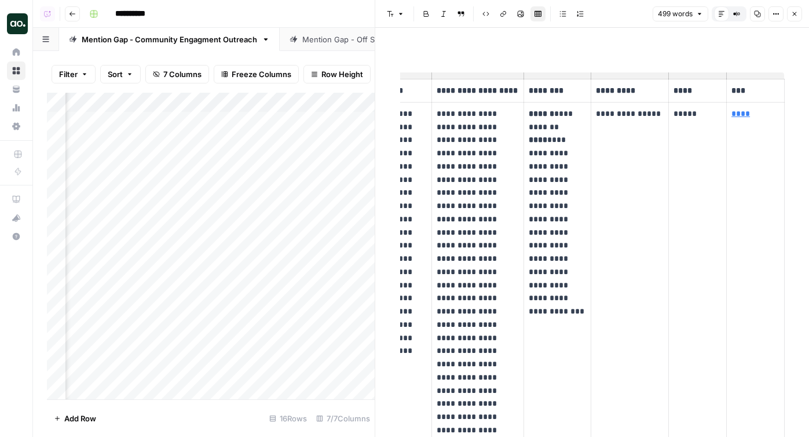
drag, startPoint x: 703, startPoint y: 113, endPoint x: 680, endPoint y: 112, distance: 23.2
click at [681, 112] on p "*****" at bounding box center [697, 113] width 48 height 13
click at [611, 187] on td "**********" at bounding box center [630, 331] width 78 height 458
click at [615, 112] on p "**********" at bounding box center [630, 113] width 68 height 13
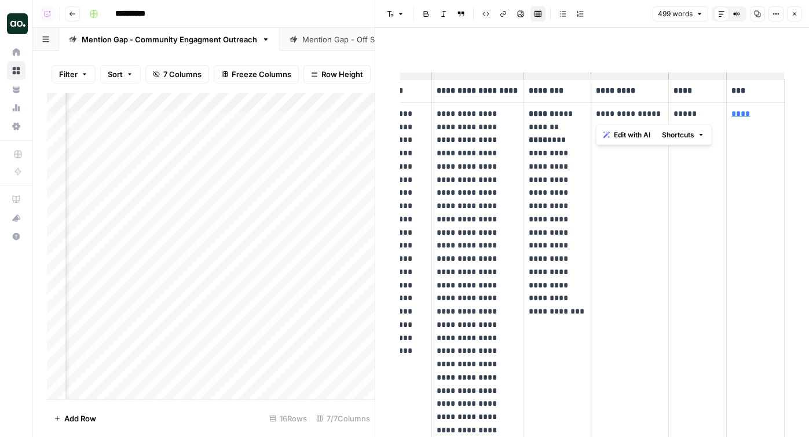
click at [542, 114] on strong "******" at bounding box center [541, 113] width 25 height 8
drag, startPoint x: 530, startPoint y: 127, endPoint x: 582, endPoint y: 126, distance: 52.1
click at [582, 127] on p "**********" at bounding box center [557, 205] width 57 height 197
click at [558, 208] on p "**********" at bounding box center [557, 205] width 57 height 197
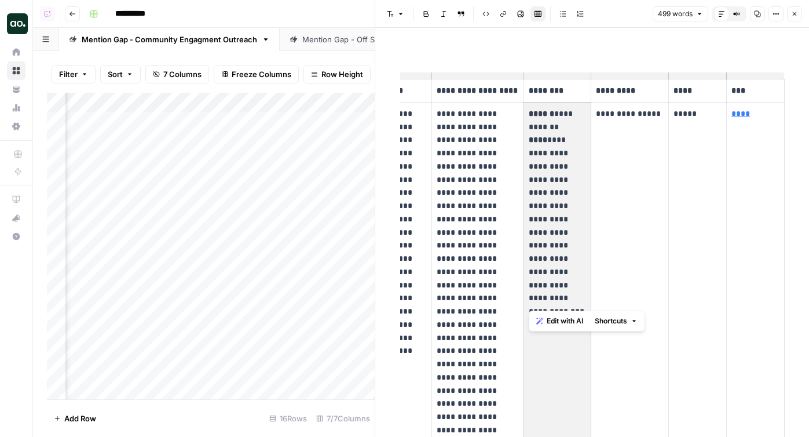
drag, startPoint x: 547, startPoint y: 140, endPoint x: 563, endPoint y: 306, distance: 166.9
click at [563, 307] on td "**********" at bounding box center [557, 331] width 67 height 458
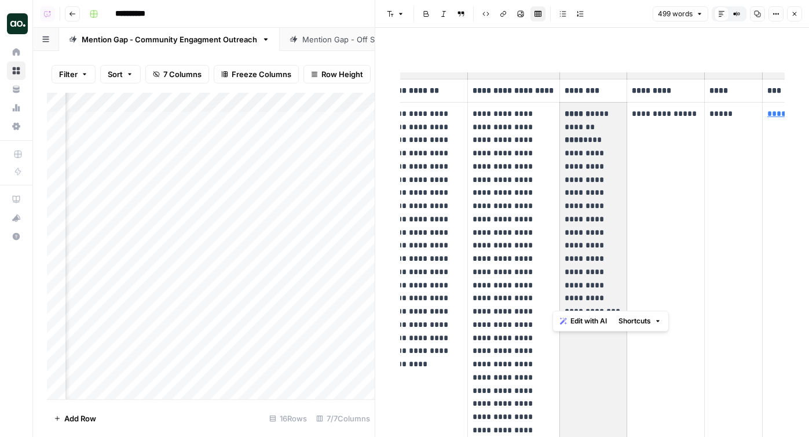
scroll to position [0, 0]
